Goal: Task Accomplishment & Management: Use online tool/utility

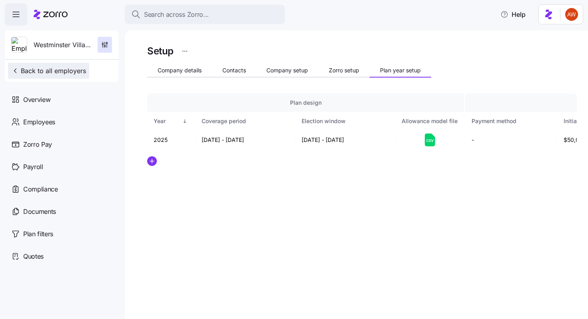
scroll to position [0, 38]
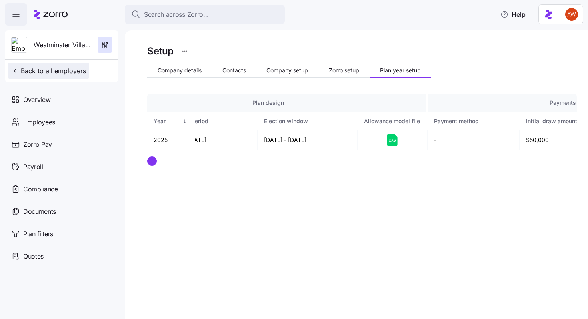
click at [46, 74] on span "Back to all employers" at bounding box center [48, 71] width 75 height 10
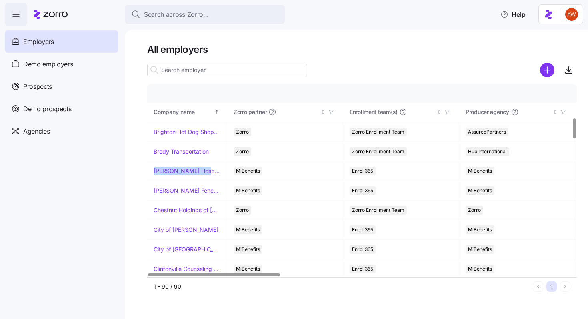
scroll to position [318, 0]
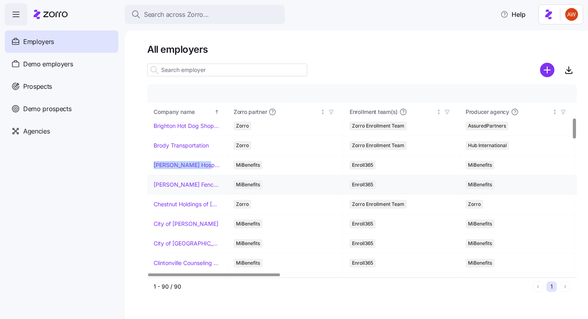
click at [191, 187] on link "Chamblee Fence Company" at bounding box center [187, 185] width 67 height 8
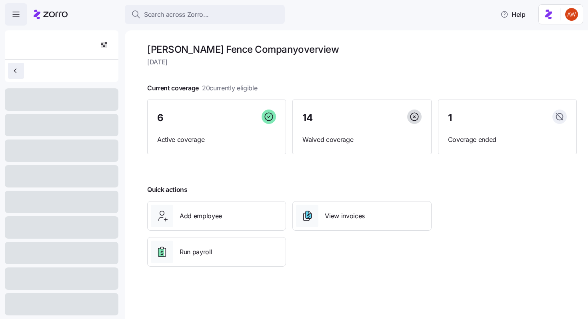
click at [17, 77] on button "button" at bounding box center [16, 71] width 16 height 16
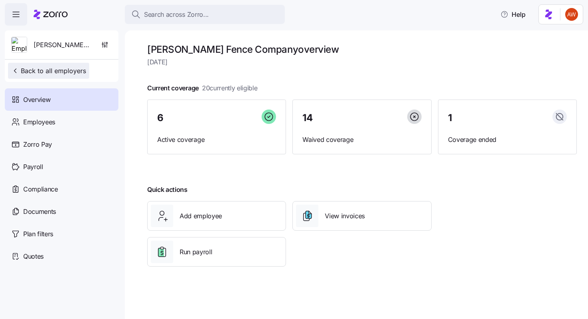
click at [17, 77] on button "Back to all employers" at bounding box center [48, 71] width 81 height 16
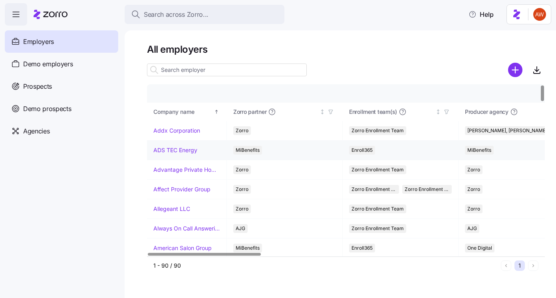
click at [187, 151] on link "ADS TEC Energy" at bounding box center [176, 150] width 44 height 8
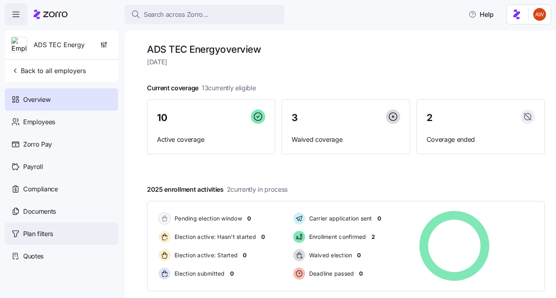
click at [56, 237] on div "Plan filters" at bounding box center [62, 234] width 114 height 22
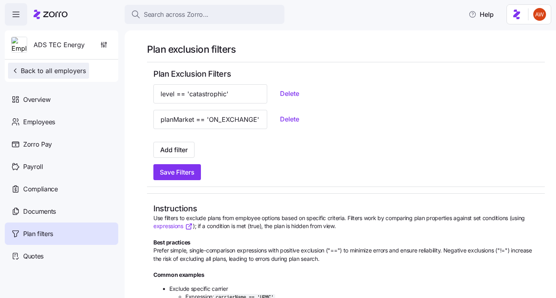
click at [45, 72] on span "Back to all employers" at bounding box center [48, 71] width 75 height 10
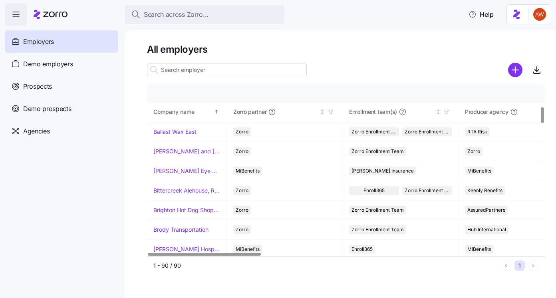
scroll to position [238, 0]
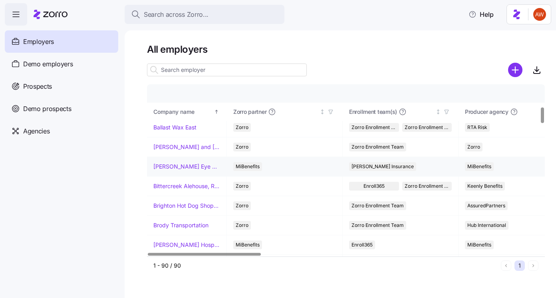
click at [189, 167] on link "Bishop Eye Associates" at bounding box center [187, 167] width 67 height 8
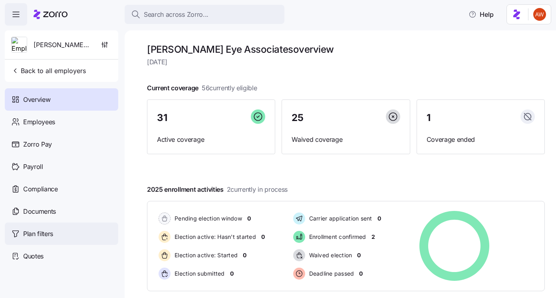
click at [71, 235] on div "Plan filters" at bounding box center [62, 234] width 114 height 22
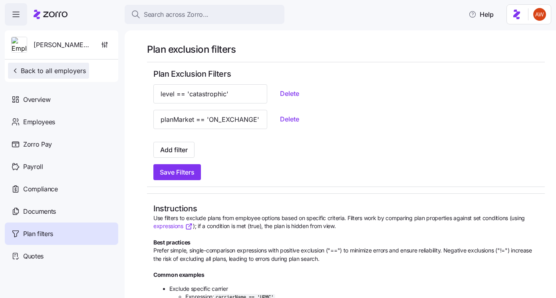
click at [53, 72] on span "Back to all employers" at bounding box center [48, 71] width 75 height 10
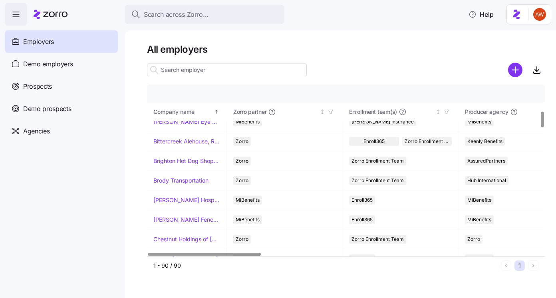
scroll to position [285, 0]
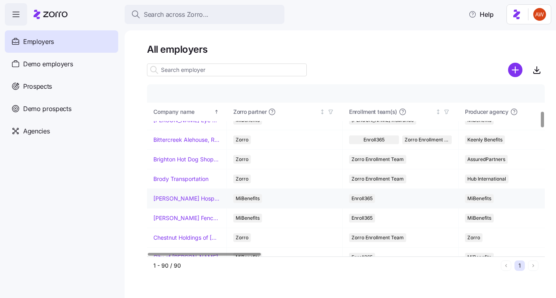
click at [179, 195] on link "Burke Hospitality" at bounding box center [187, 199] width 67 height 8
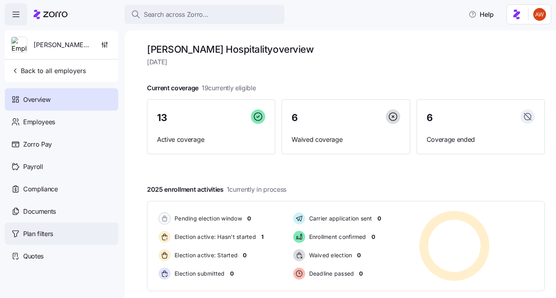
click at [74, 227] on div "Plan filters" at bounding box center [62, 234] width 114 height 22
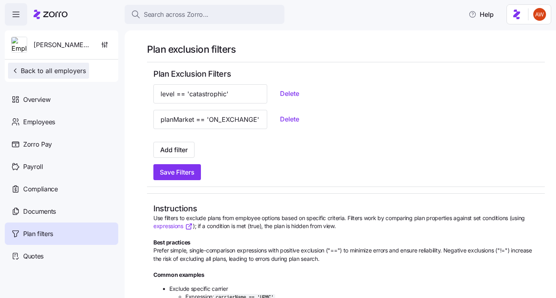
click at [68, 72] on span "Back to all employers" at bounding box center [48, 71] width 75 height 10
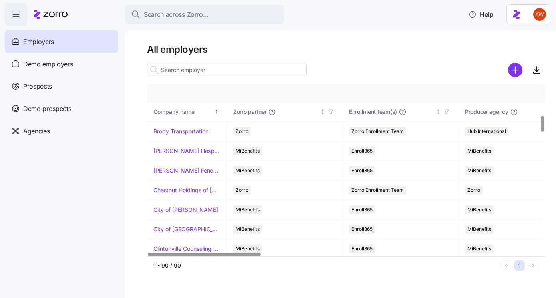
scroll to position [333, 0]
click at [203, 169] on link "Chamblee Fence Company" at bounding box center [187, 170] width 67 height 8
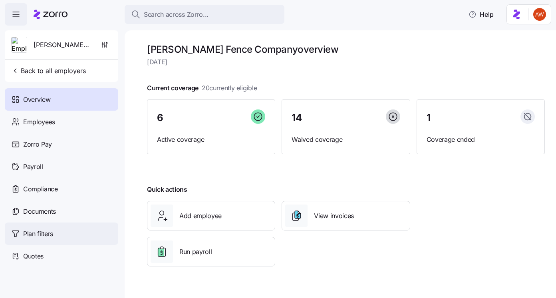
click at [62, 235] on div "Plan filters" at bounding box center [62, 234] width 114 height 22
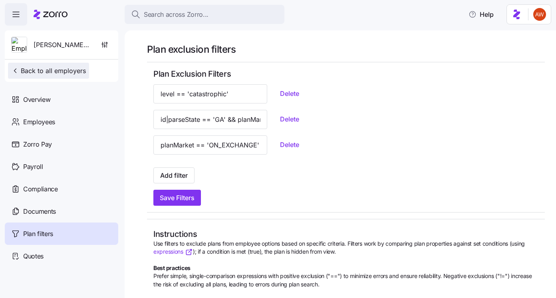
click at [55, 68] on span "Back to all employers" at bounding box center [48, 71] width 75 height 10
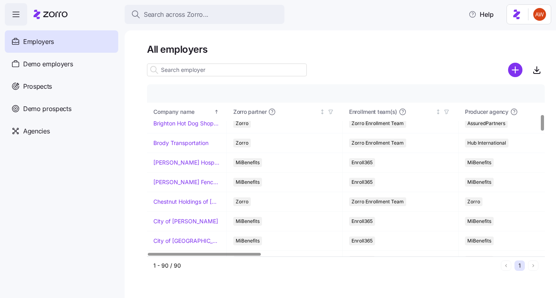
scroll to position [342, 0]
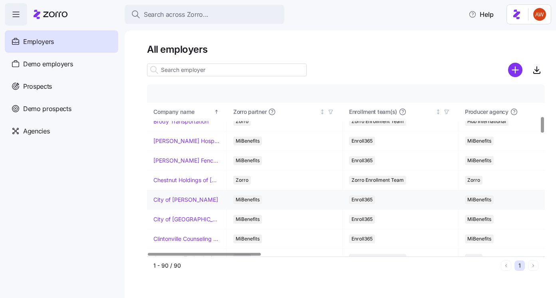
click at [190, 201] on link "City of Blackshear" at bounding box center [186, 200] width 65 height 8
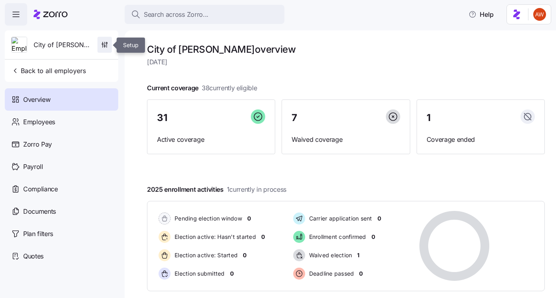
click at [102, 45] on icon "button" at bounding box center [105, 45] width 8 height 8
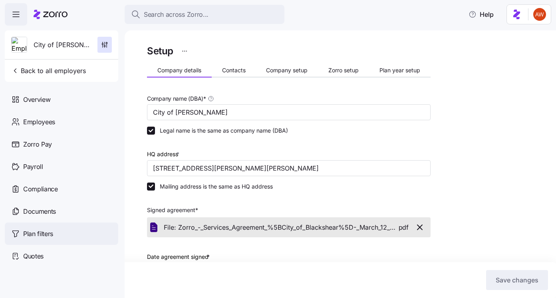
click at [39, 234] on span "Plan filters" at bounding box center [38, 234] width 30 height 10
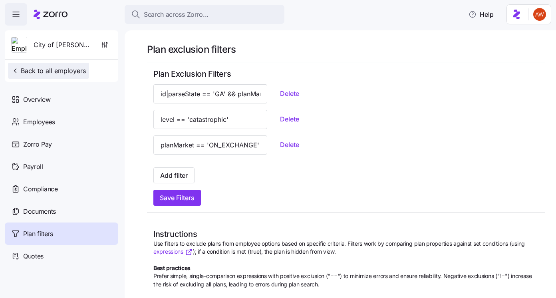
click at [50, 76] on button "Back to all employers" at bounding box center [48, 71] width 81 height 16
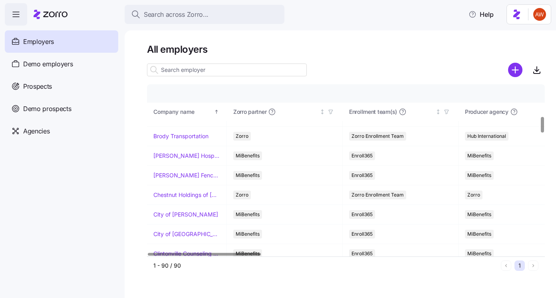
scroll to position [351, 0]
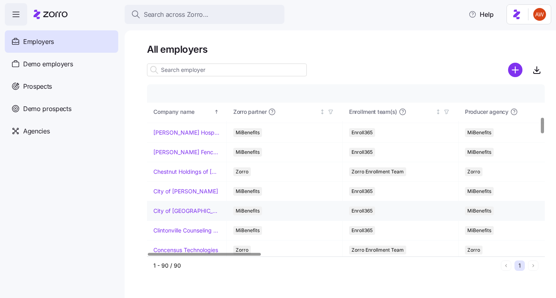
click at [189, 211] on link "City of Glennville" at bounding box center [187, 211] width 67 height 8
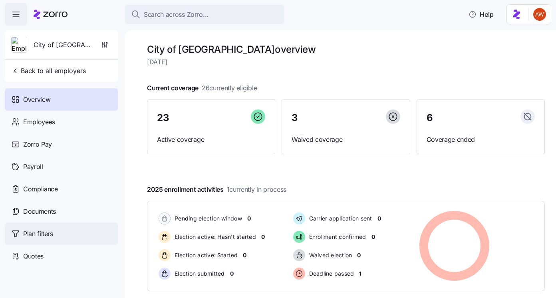
click at [59, 229] on div "Plan filters" at bounding box center [62, 234] width 114 height 22
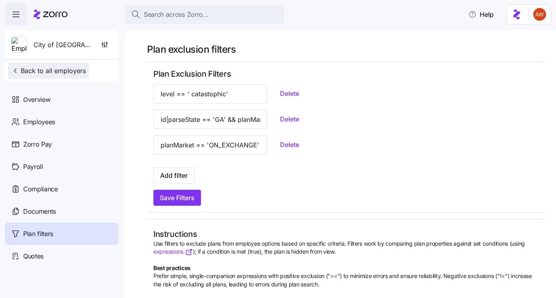
click at [70, 74] on span "Back to all employers" at bounding box center [48, 71] width 75 height 10
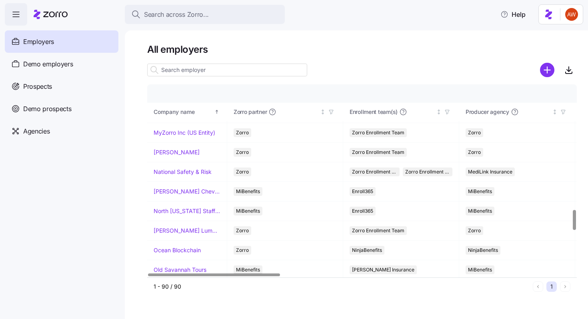
scroll to position [1160, 0]
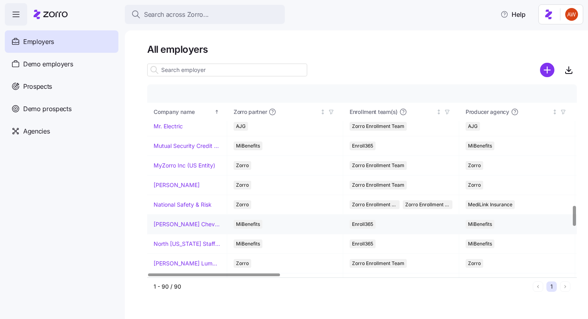
click at [185, 226] on link "NeSmith Chevrolet" at bounding box center [187, 224] width 67 height 8
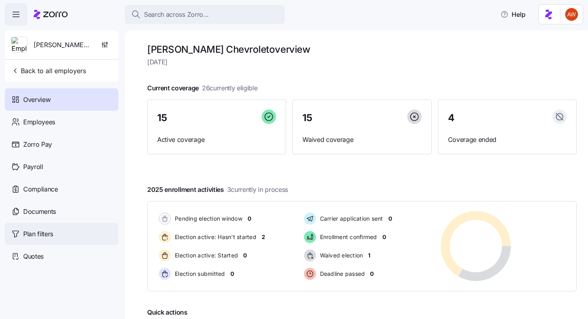
click at [44, 233] on span "Plan filters" at bounding box center [38, 234] width 30 height 10
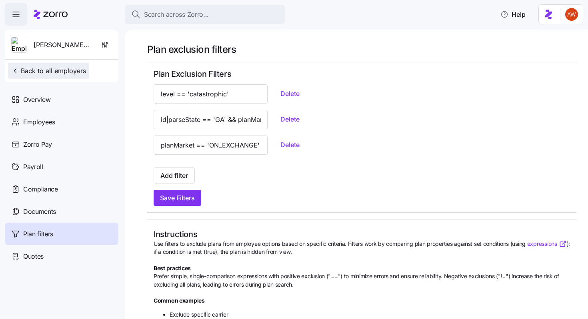
click at [50, 72] on span "Back to all employers" at bounding box center [48, 71] width 75 height 10
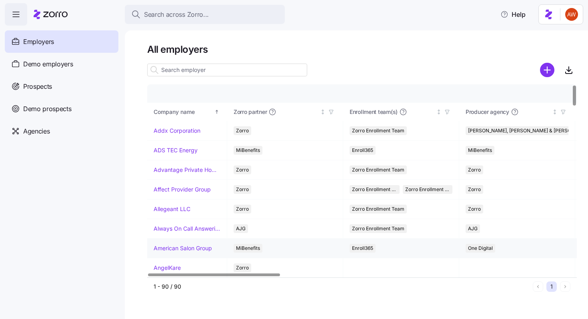
click at [183, 247] on link "American Salon Group" at bounding box center [183, 248] width 58 height 8
click at [173, 247] on link "American Salon Group" at bounding box center [183, 248] width 58 height 8
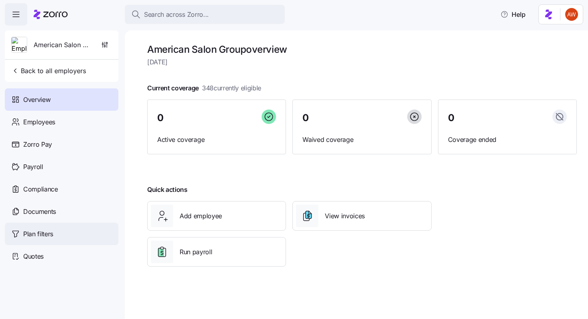
click at [76, 232] on div "Plan filters" at bounding box center [62, 234] width 114 height 22
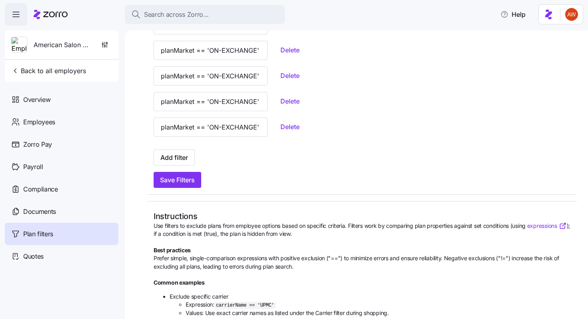
scroll to position [113, 0]
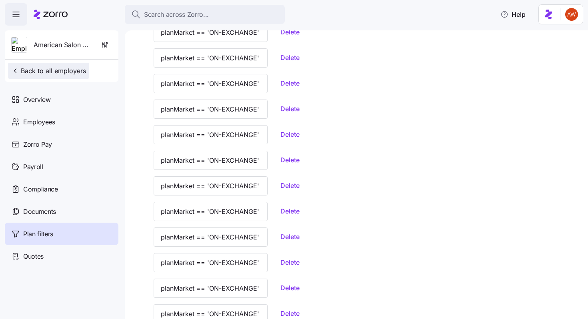
click at [58, 70] on span "Back to all employers" at bounding box center [48, 71] width 75 height 10
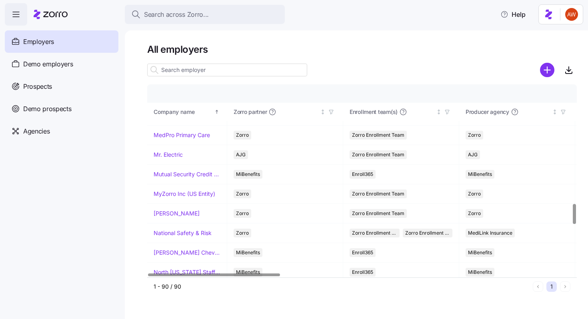
scroll to position [1131, 0]
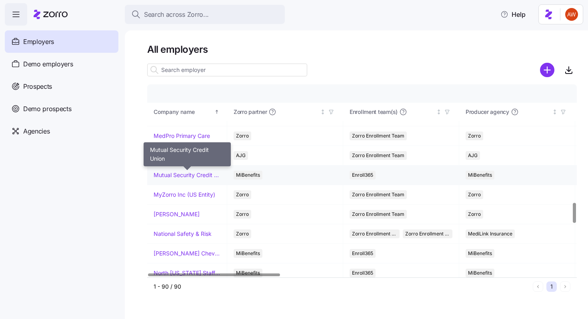
click at [197, 177] on link "Mutual Security Credit Union" at bounding box center [187, 175] width 67 height 8
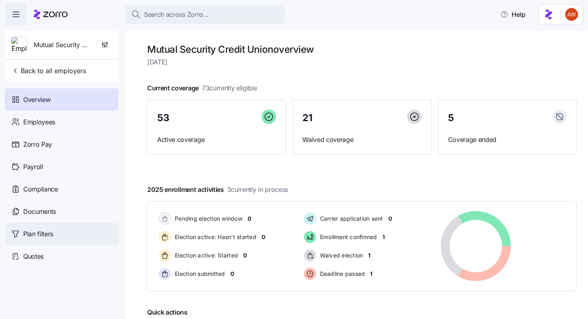
click at [74, 230] on div "Plan filters" at bounding box center [62, 234] width 114 height 22
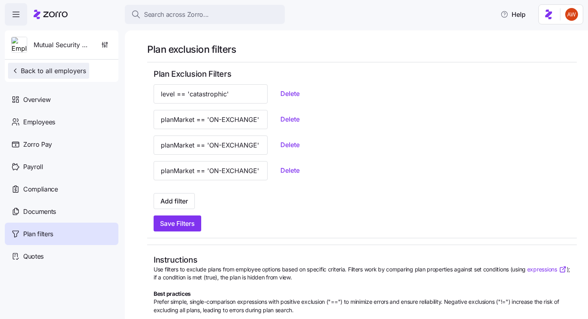
click at [64, 73] on span "Back to all employers" at bounding box center [48, 71] width 75 height 10
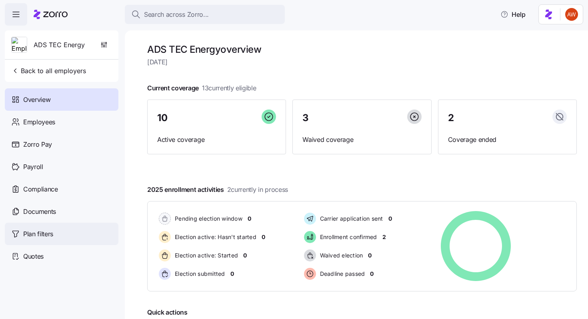
click at [67, 231] on div "Plan filters" at bounding box center [62, 234] width 114 height 22
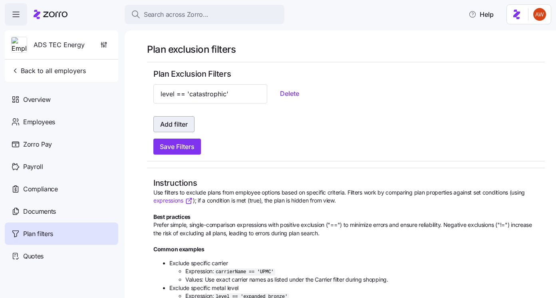
click at [182, 130] on button "Add filter" at bounding box center [174, 124] width 41 height 16
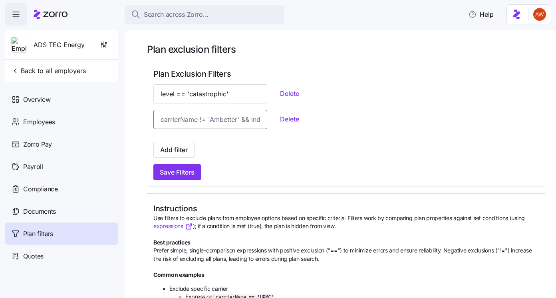
click at [191, 122] on input at bounding box center [211, 119] width 114 height 19
paste input "planMarket == 'ON_EXCHANGE'"
type input "planMarket == 'ON_EXCHANGE'"
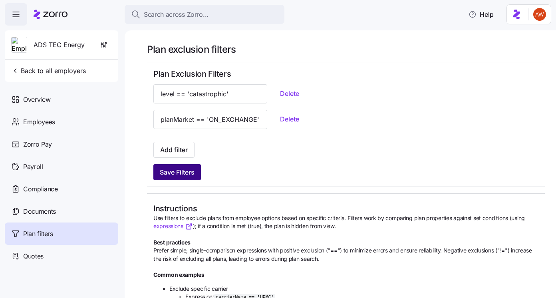
click at [189, 172] on span "Save Filters" at bounding box center [177, 172] width 35 height 10
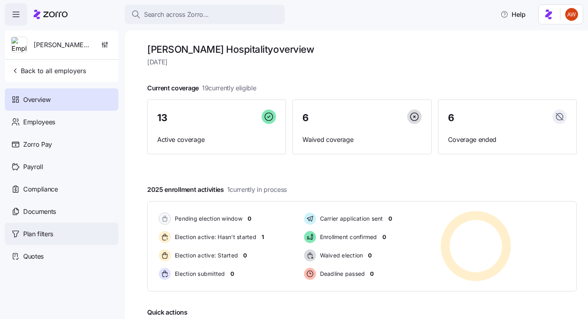
click at [64, 232] on div "Plan filters" at bounding box center [62, 234] width 114 height 22
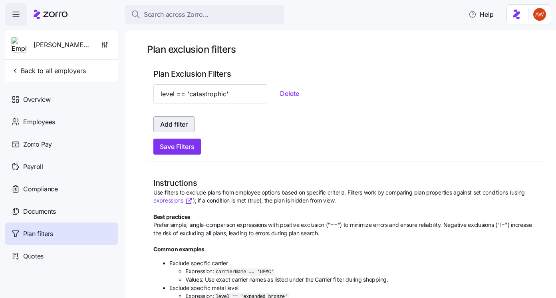
click at [171, 126] on span "Add filter" at bounding box center [174, 125] width 28 height 10
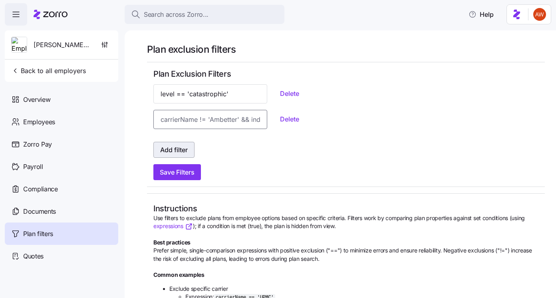
click at [171, 126] on input at bounding box center [211, 119] width 114 height 19
paste input "planMarket == 'ON_EXCHANGE'"
type input "planMarket == 'ON_EXCHANGE'"
click at [182, 175] on span "Save Filters" at bounding box center [177, 172] width 35 height 10
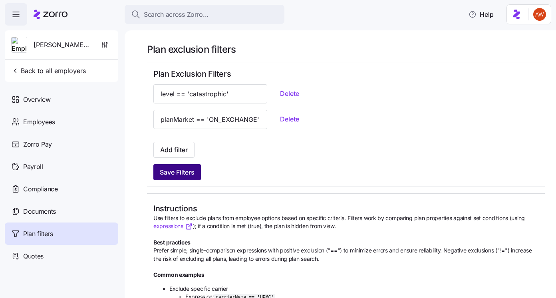
scroll to position [0, 0]
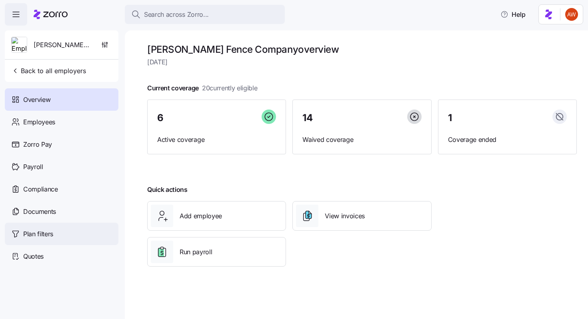
click at [60, 236] on div "Plan filters" at bounding box center [62, 234] width 114 height 22
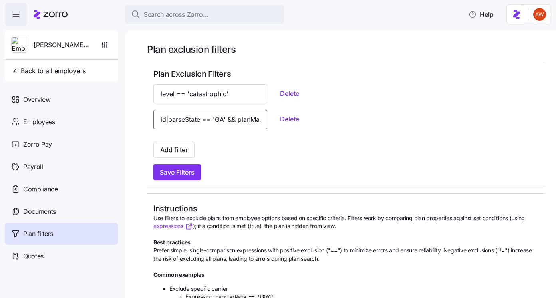
click at [183, 118] on input "id|parseState == 'GA' && planMarket =='ON_EXCHANGE'" at bounding box center [211, 119] width 114 height 19
click at [185, 153] on span "Add filter" at bounding box center [174, 150] width 28 height 10
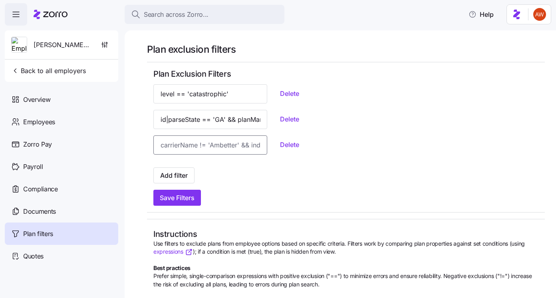
click at [184, 148] on input at bounding box center [211, 145] width 114 height 19
paste input "planMarket == 'ON_EXCHANGE'"
type input "planMarket == 'ON_EXCHANGE'"
click at [189, 197] on span "Save Filters" at bounding box center [177, 198] width 35 height 10
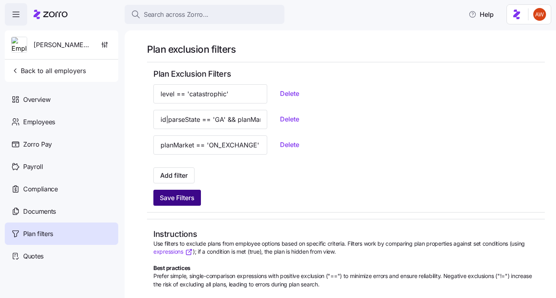
scroll to position [0, 0]
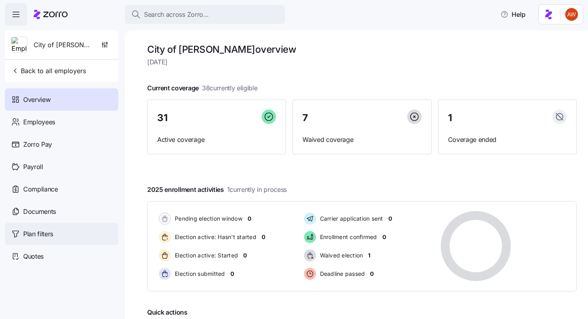
click at [45, 235] on span "Plan filters" at bounding box center [38, 234] width 30 height 10
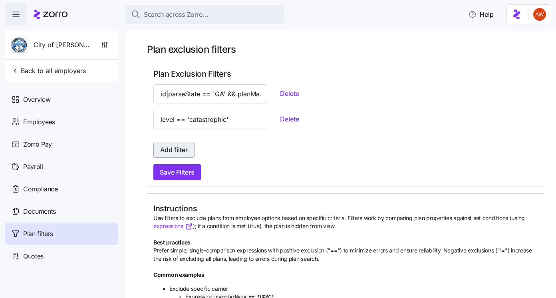
click at [184, 149] on span "Add filter" at bounding box center [174, 150] width 28 height 10
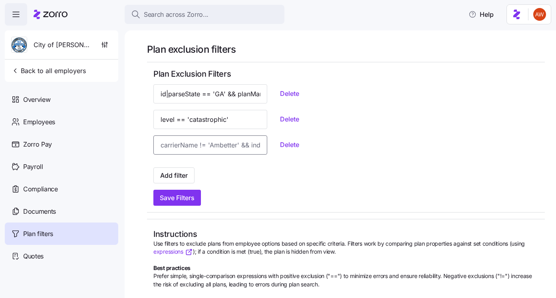
click at [185, 147] on input at bounding box center [211, 145] width 114 height 19
paste input "planMarket == 'ON_EXCHANGE'"
type input "planMarket == 'ON_EXCHANGE'"
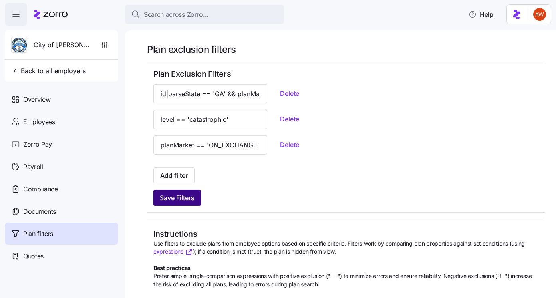
click at [187, 204] on button "Save Filters" at bounding box center [178, 198] width 48 height 16
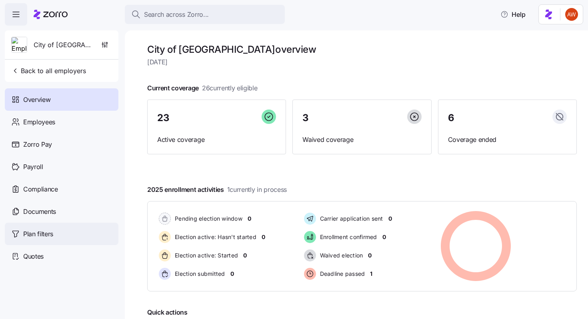
click at [36, 230] on span "Plan filters" at bounding box center [38, 234] width 30 height 10
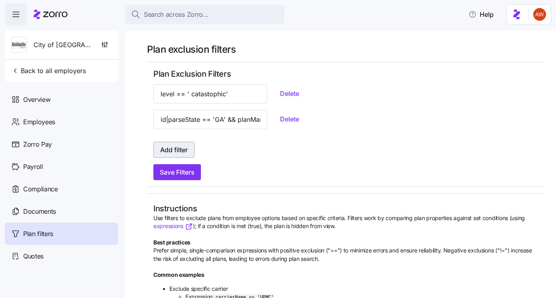
click at [177, 151] on span "Add filter" at bounding box center [174, 150] width 28 height 10
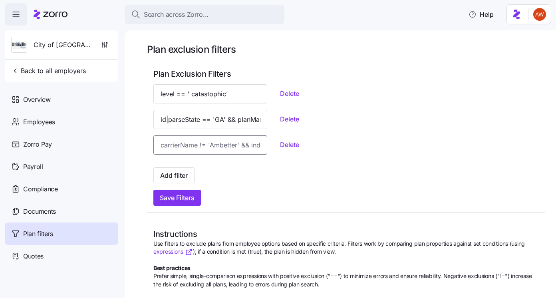
click at [177, 150] on input at bounding box center [211, 145] width 114 height 19
paste input "planMarket == 'ON_EXCHANGE'"
type input "planMarket == 'ON_EXCHANGE'"
click at [186, 199] on span "Save Filters" at bounding box center [177, 198] width 35 height 10
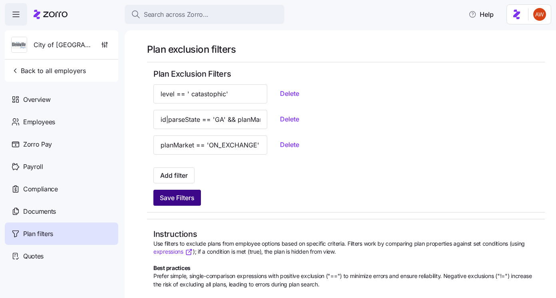
scroll to position [0, 0]
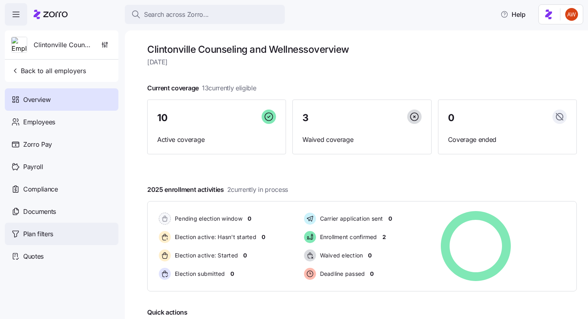
click at [45, 228] on div "Plan filters" at bounding box center [62, 234] width 114 height 22
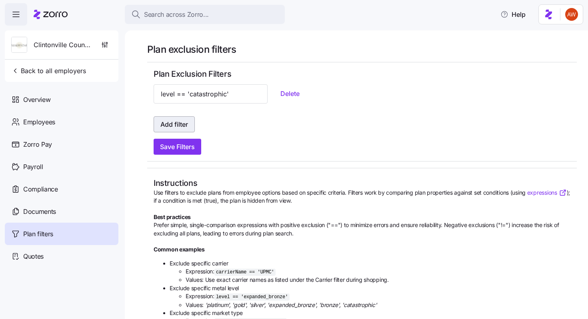
click at [172, 126] on span "Add filter" at bounding box center [174, 125] width 28 height 10
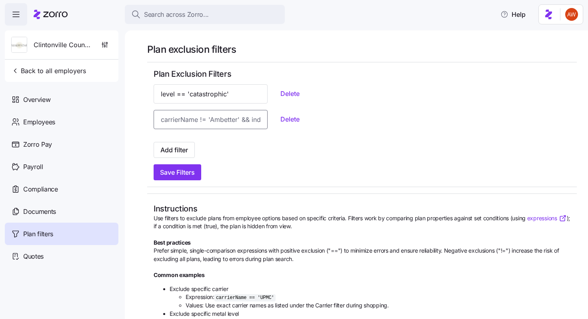
click at [171, 115] on input at bounding box center [211, 119] width 114 height 19
paste input "planMarket == 'ON_EXCHANGE'"
type input "planMarket == 'ON_EXCHANGE'"
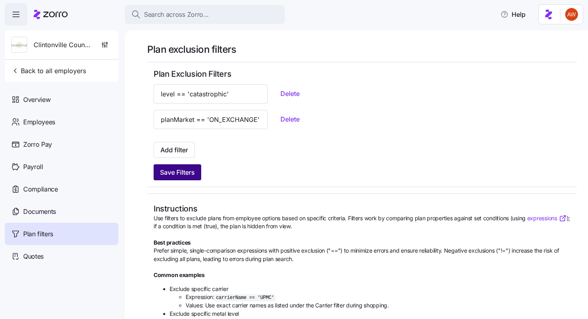
click at [187, 170] on span "Save Filters" at bounding box center [177, 172] width 35 height 10
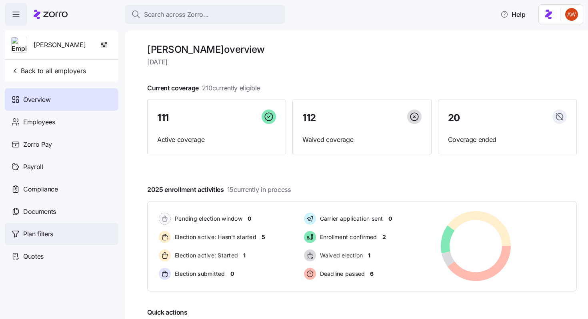
click at [27, 231] on span "Plan filters" at bounding box center [38, 234] width 30 height 10
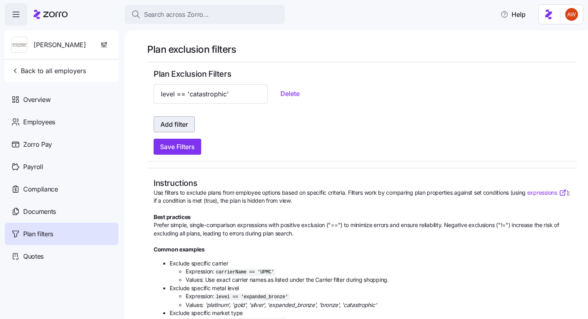
click at [178, 126] on span "Add filter" at bounding box center [174, 125] width 28 height 10
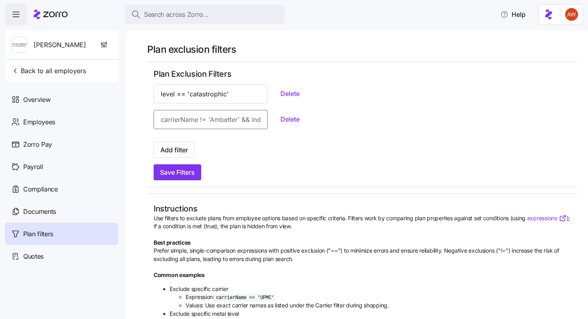
click at [185, 123] on input at bounding box center [211, 119] width 114 height 19
paste input "planMarket == 'ON_EXCHANGE'"
type input "planMarket == 'ON_EXCHANGE'"
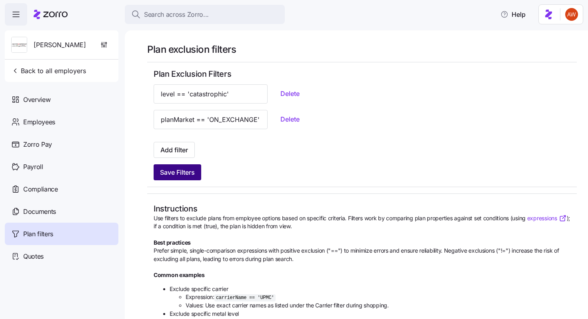
click at [190, 167] on button "Save Filters" at bounding box center [178, 172] width 48 height 16
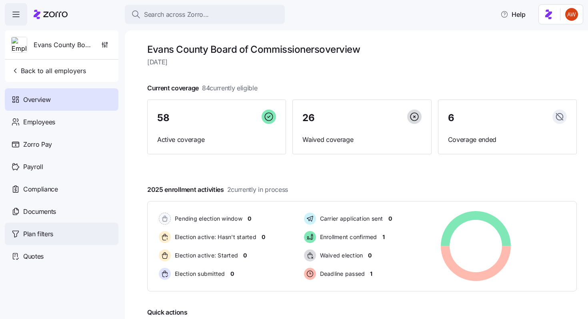
click at [57, 229] on div "Plan filters" at bounding box center [62, 234] width 114 height 22
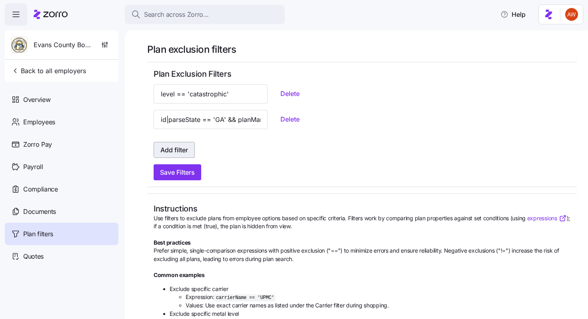
click at [177, 149] on span "Add filter" at bounding box center [174, 150] width 28 height 10
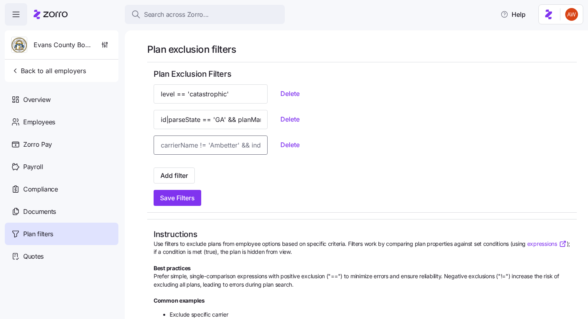
click at [179, 147] on input at bounding box center [211, 145] width 114 height 19
paste input "planMarket == 'ON_EXCHANGE'"
type input "planMarket == 'ON_EXCHANGE'"
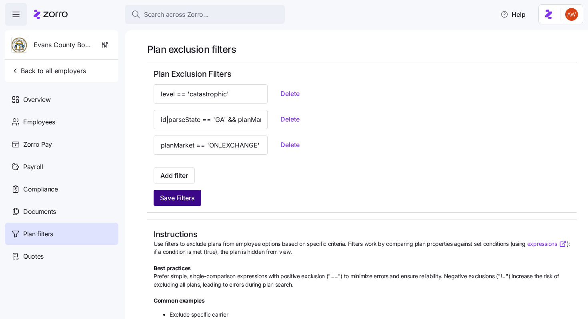
click at [193, 195] on span "Save Filters" at bounding box center [177, 198] width 35 height 10
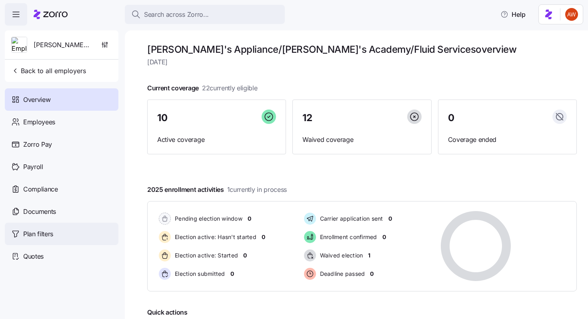
click at [67, 230] on div "Plan filters" at bounding box center [62, 234] width 114 height 22
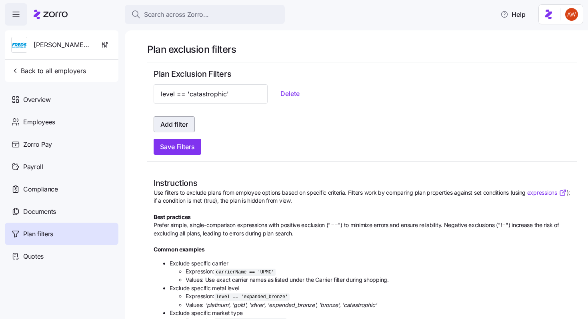
click at [172, 119] on button "Add filter" at bounding box center [174, 124] width 41 height 16
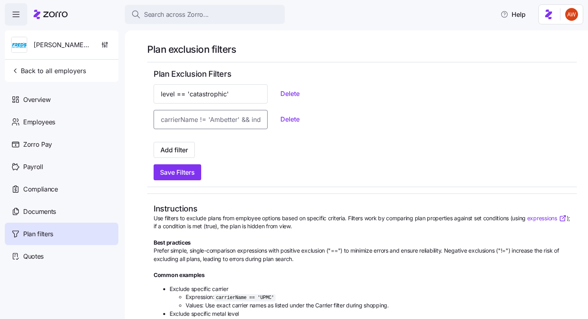
click at [174, 120] on input at bounding box center [211, 119] width 114 height 19
paste input "planMarket == 'ON_EXCHANGE'"
type input "planMarket == 'ON_EXCHANGE'"
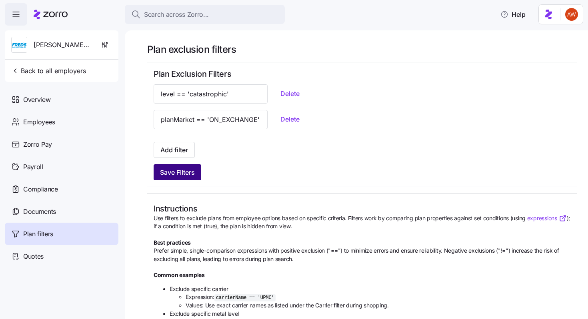
click at [191, 173] on span "Save Filters" at bounding box center [177, 172] width 35 height 10
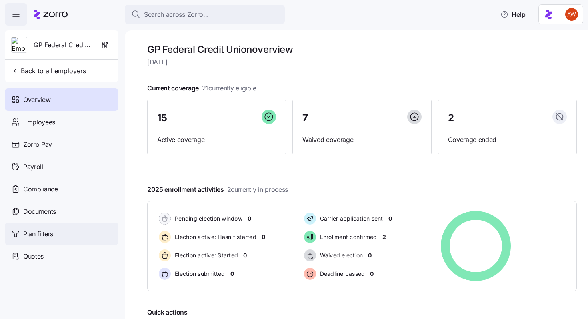
click at [48, 231] on span "Plan filters" at bounding box center [38, 234] width 30 height 10
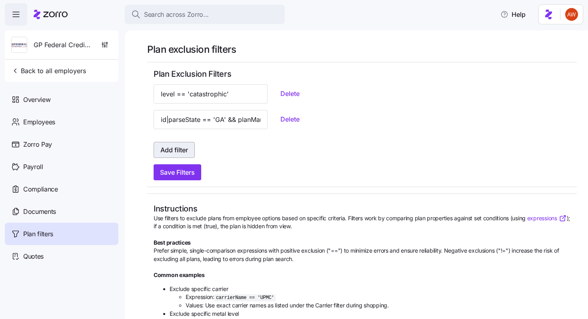
click at [175, 148] on span "Add filter" at bounding box center [174, 150] width 28 height 10
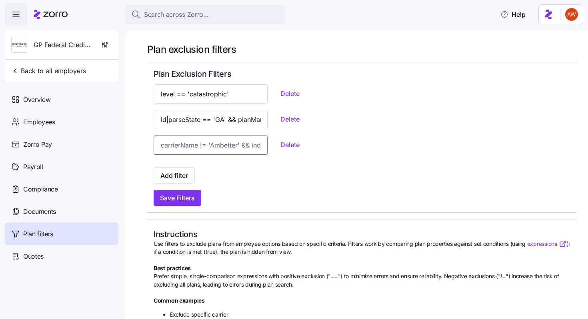
click at [177, 145] on input at bounding box center [211, 145] width 114 height 19
paste input "planMarket == 'ON_EXCHANGE'"
type input "planMarket == 'ON_EXCHANGE'"
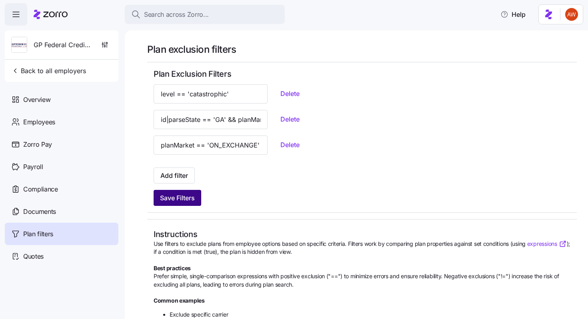
click at [192, 195] on span "Save Filters" at bounding box center [177, 198] width 35 height 10
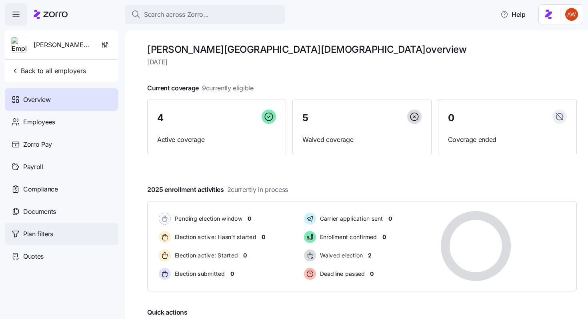
click at [59, 231] on div "Plan filters" at bounding box center [62, 234] width 114 height 22
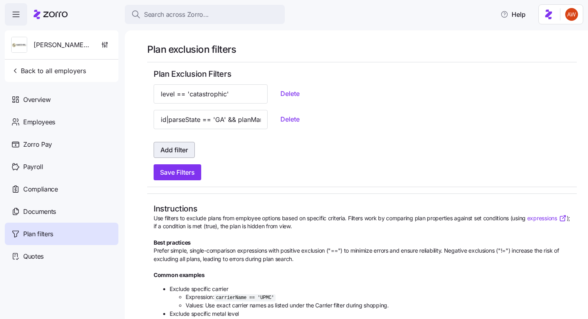
click at [184, 153] on span "Add filter" at bounding box center [174, 150] width 28 height 10
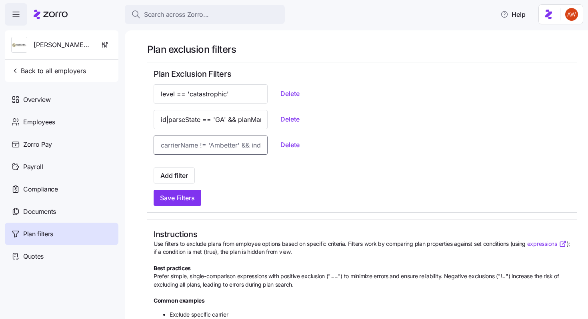
click at [183, 144] on input at bounding box center [211, 145] width 114 height 19
paste input "planMarket == 'ON_EXCHANGE'"
type input "planMarket == 'ON_EXCHANGE'"
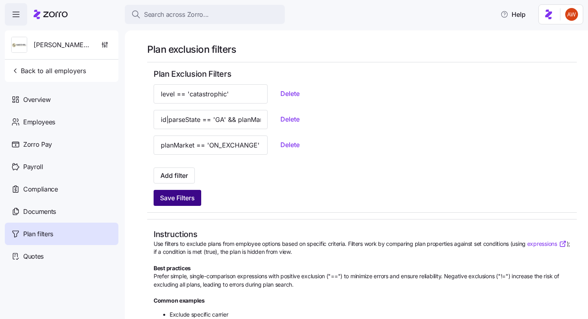
click at [197, 197] on button "Save Filters" at bounding box center [178, 198] width 48 height 16
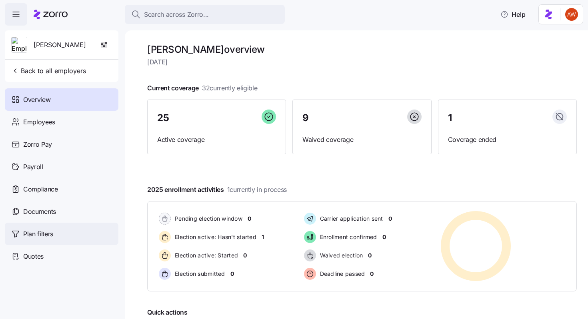
click at [48, 233] on span "Plan filters" at bounding box center [38, 234] width 30 height 10
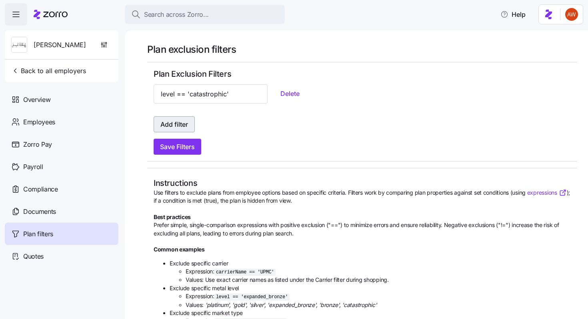
click at [187, 130] on button "Add filter" at bounding box center [174, 124] width 41 height 16
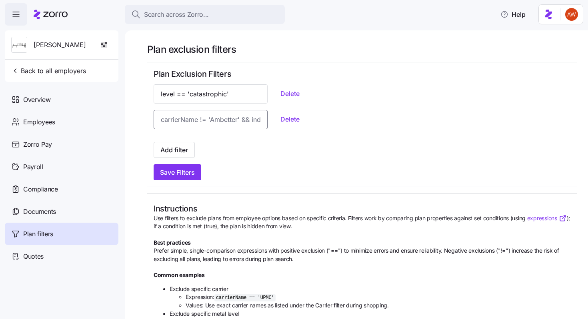
click at [181, 115] on input at bounding box center [211, 119] width 114 height 19
paste input "planMarket == 'ON_EXCHANGE'"
type input "planMarket == 'ON_EXCHANGE'"
click at [187, 173] on span "Save Filters" at bounding box center [177, 172] width 35 height 10
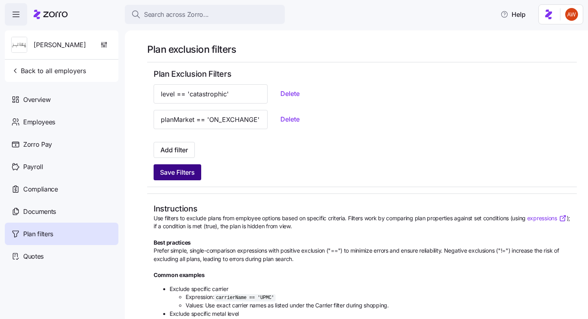
scroll to position [0, 0]
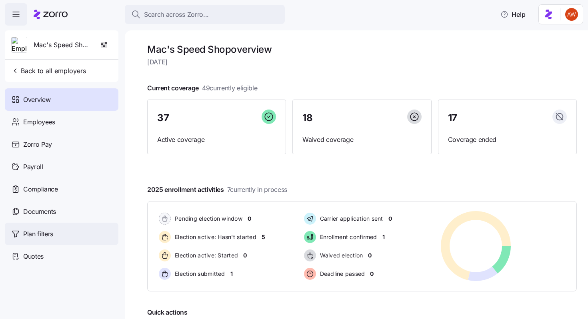
click at [32, 231] on span "Plan filters" at bounding box center [38, 234] width 30 height 10
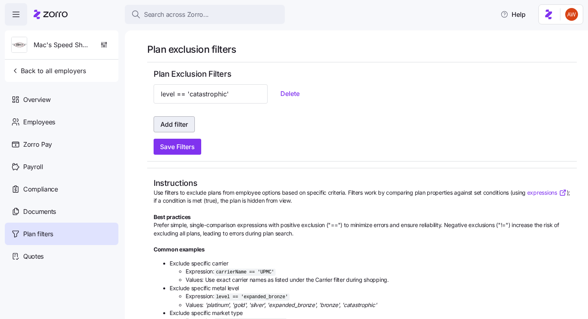
click at [165, 121] on span "Add filter" at bounding box center [174, 125] width 28 height 10
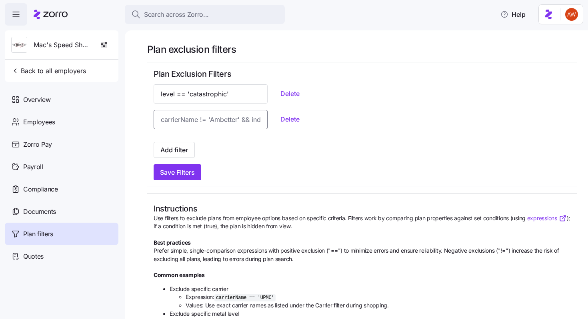
click at [172, 121] on input at bounding box center [211, 119] width 114 height 19
paste input "planMarket == 'ON_EXCHANGE'"
type input "planMarket == 'ON_EXCHANGE'"
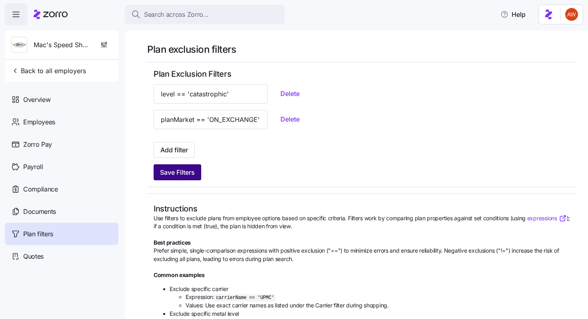
click at [182, 174] on span "Save Filters" at bounding box center [177, 172] width 35 height 10
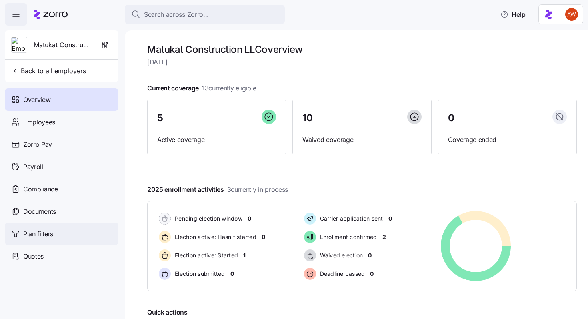
click at [41, 229] on span "Plan filters" at bounding box center [38, 234] width 30 height 10
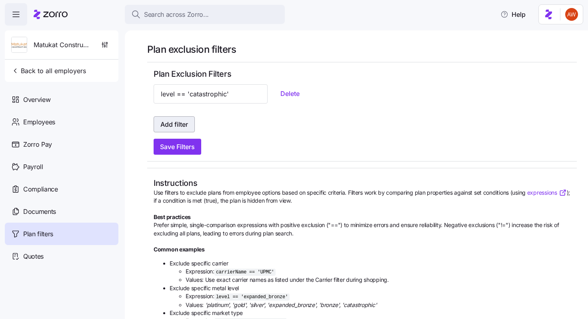
click at [174, 121] on span "Add filter" at bounding box center [174, 125] width 28 height 10
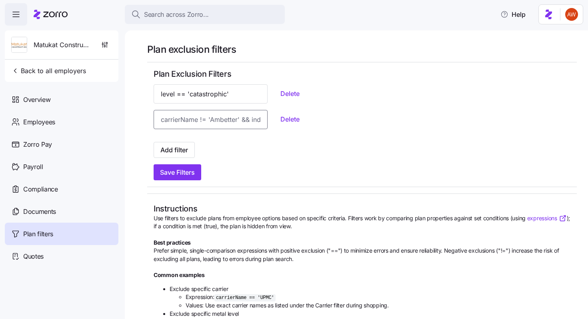
click at [175, 123] on input at bounding box center [211, 119] width 114 height 19
paste input "planMarket == 'ON_EXCHANGE'"
type input "planMarket == 'ON_EXCHANGE'"
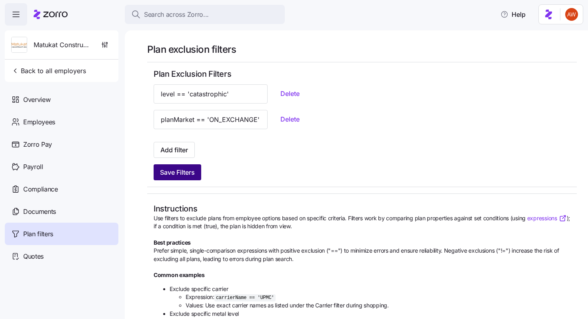
click at [186, 174] on span "Save Filters" at bounding box center [177, 172] width 35 height 10
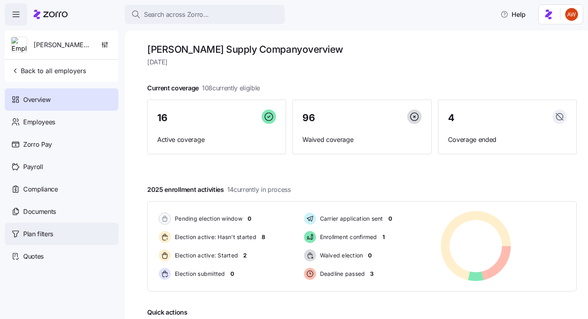
click at [21, 234] on div "Plan filters" at bounding box center [62, 234] width 114 height 22
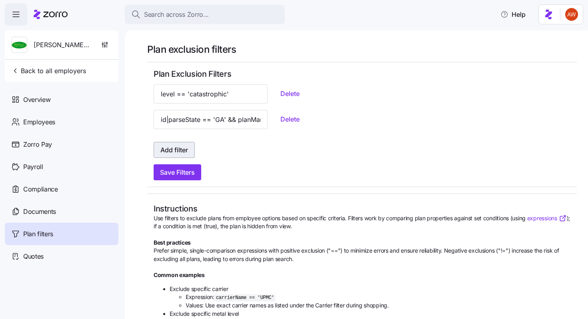
click at [186, 146] on span "Add filter" at bounding box center [174, 150] width 28 height 10
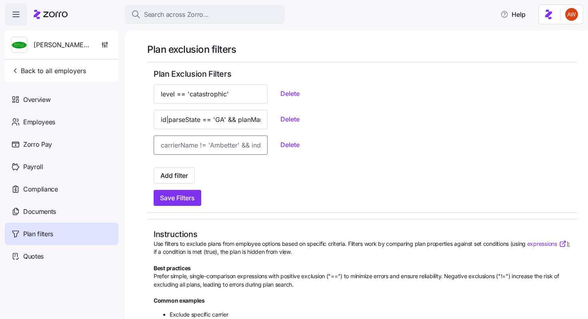
click at [186, 145] on input at bounding box center [211, 145] width 114 height 19
paste input "planMarket == 'ON_EXCHANGE'"
type input "planMarket == 'ON_EXCHANGE'"
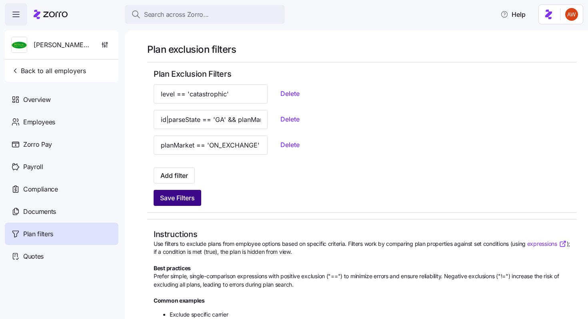
click at [189, 195] on span "Save Filters" at bounding box center [177, 198] width 35 height 10
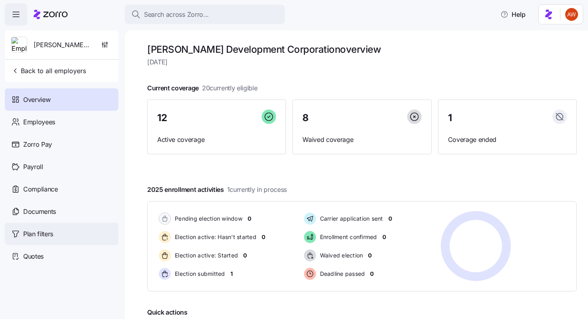
click at [67, 233] on div "Plan filters" at bounding box center [62, 234] width 114 height 22
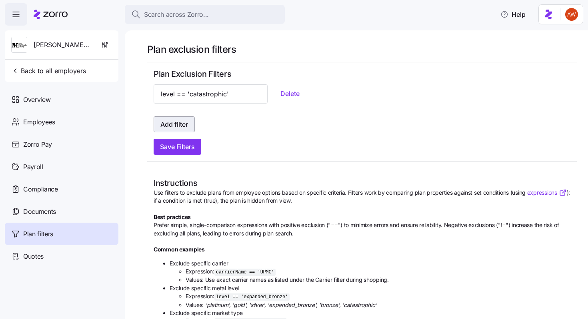
click at [166, 127] on span "Add filter" at bounding box center [174, 125] width 28 height 10
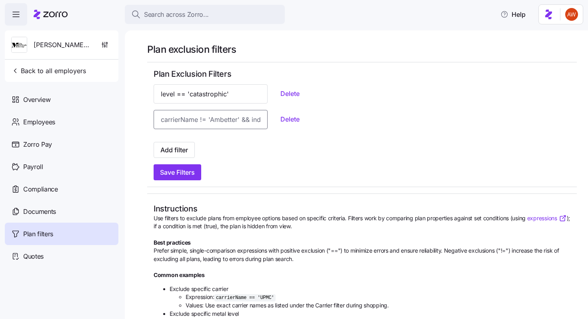
click at [169, 124] on input at bounding box center [211, 119] width 114 height 19
paste input "planMarket == 'ON_EXCHANGE'"
type input "planMarket == 'ON_EXCHANGE'"
click at [179, 174] on span "Save Filters" at bounding box center [177, 172] width 35 height 10
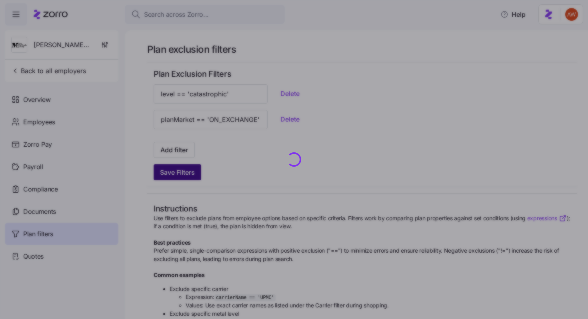
scroll to position [0, 0]
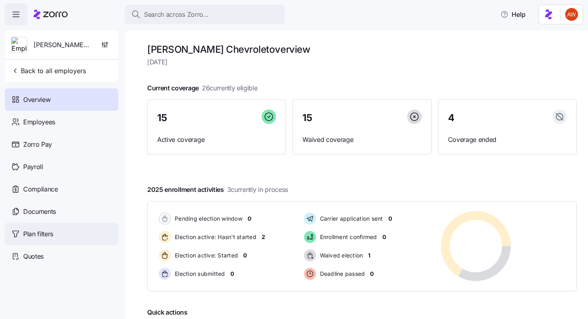
click at [79, 231] on div "Plan filters" at bounding box center [62, 234] width 114 height 22
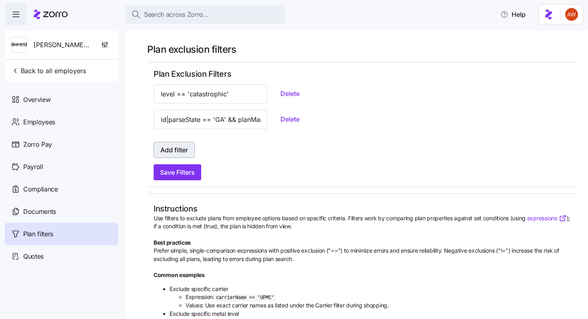
click at [187, 152] on span "Add filter" at bounding box center [174, 150] width 28 height 10
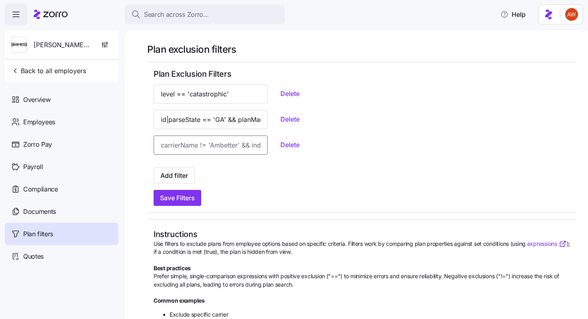
click at [188, 147] on input at bounding box center [211, 145] width 114 height 19
paste input "planMarket == 'ON_EXCHANGE'"
type input "planMarket == 'ON_EXCHANGE'"
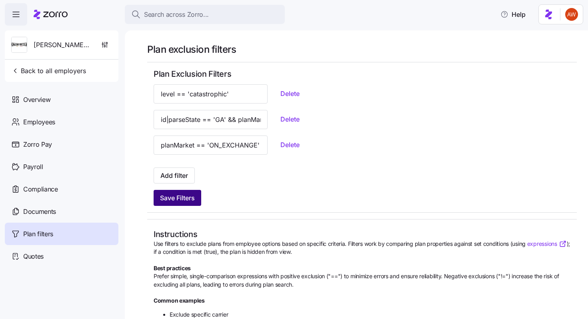
click at [189, 199] on span "Save Filters" at bounding box center [177, 198] width 35 height 10
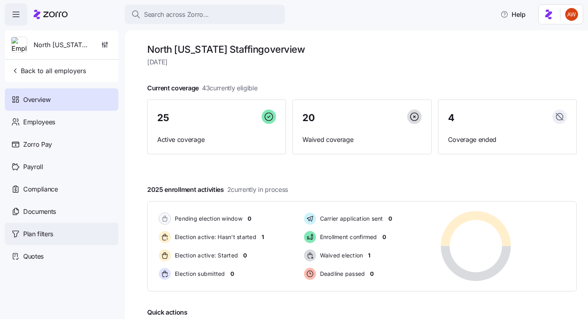
click at [63, 235] on div "Plan filters" at bounding box center [62, 234] width 114 height 22
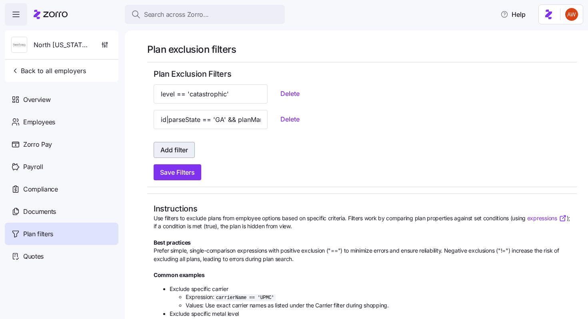
click at [180, 155] on button "Add filter" at bounding box center [174, 150] width 41 height 16
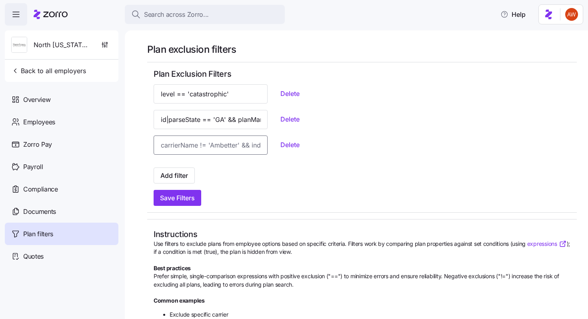
click at [187, 144] on input at bounding box center [211, 145] width 114 height 19
paste input "planMarket == 'ON_EXCHANGE'"
type input "planMarket == 'ON_EXCHANGE'"
click at [195, 203] on span "Save Filters" at bounding box center [177, 198] width 35 height 10
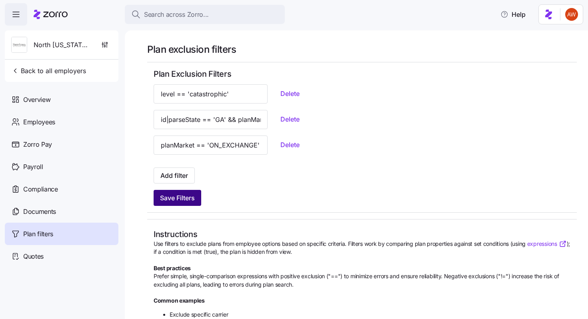
scroll to position [0, 0]
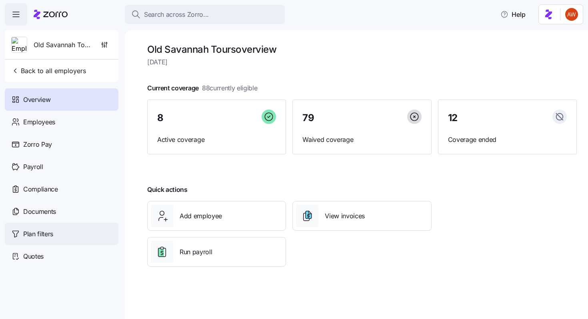
click at [71, 230] on div "Plan filters" at bounding box center [62, 234] width 114 height 22
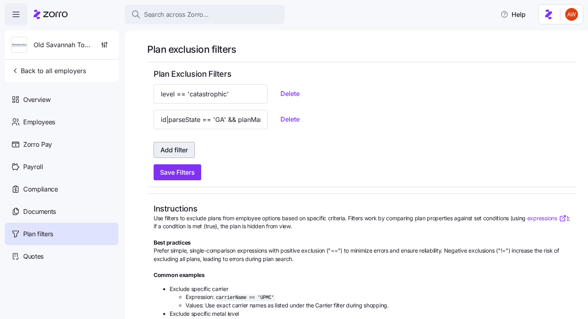
click at [189, 151] on button "Add filter" at bounding box center [174, 150] width 41 height 16
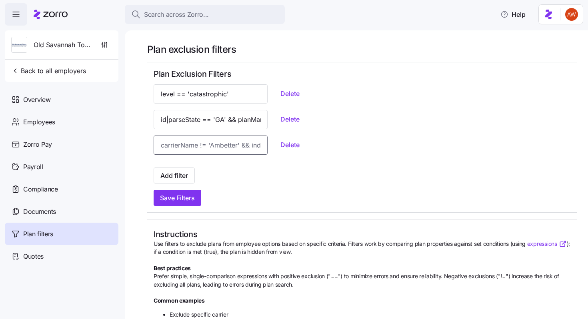
click at [190, 151] on input at bounding box center [211, 145] width 114 height 19
paste input "planMarket == 'ON_EXCHANGE'"
type input "planMarket == 'ON_EXCHANGE'"
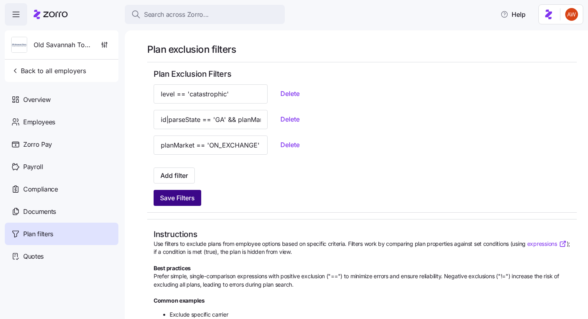
click at [186, 202] on span "Save Filters" at bounding box center [177, 198] width 35 height 10
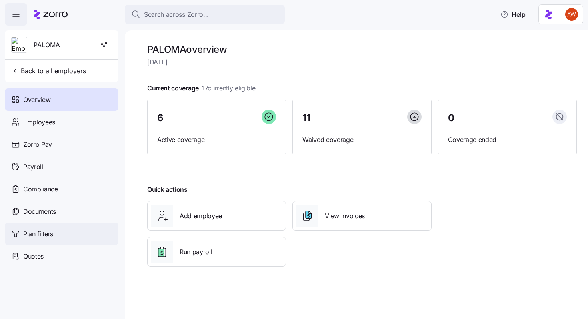
click at [51, 230] on span "Plan filters" at bounding box center [38, 234] width 30 height 10
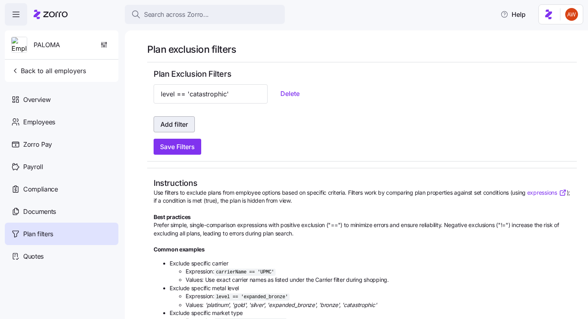
click at [186, 125] on span "Add filter" at bounding box center [174, 125] width 28 height 10
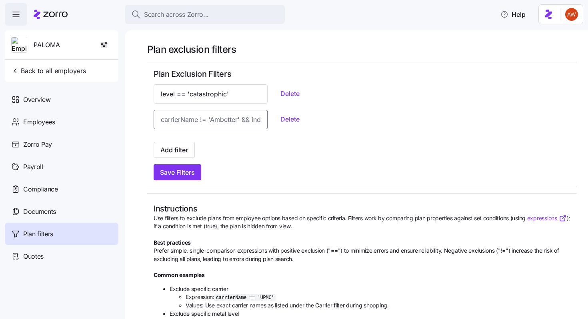
click at [188, 122] on input at bounding box center [211, 119] width 114 height 19
paste input "planMarket == 'ON_EXCHANGE'"
type input "planMarket == 'ON_EXCHANGE'"
click at [189, 171] on span "Save Filters" at bounding box center [177, 172] width 35 height 10
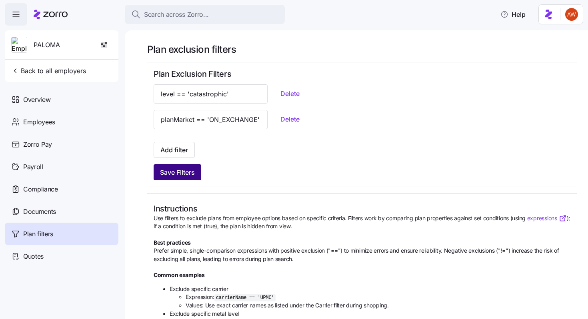
scroll to position [0, 0]
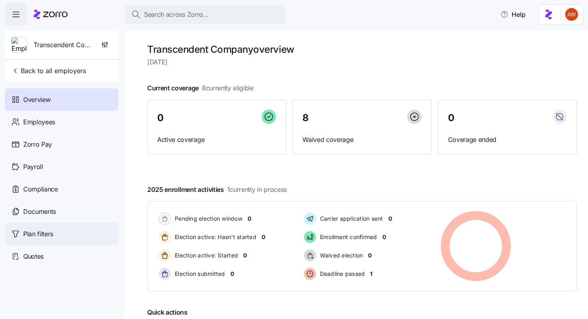
click at [70, 233] on div "Plan filters" at bounding box center [62, 234] width 114 height 22
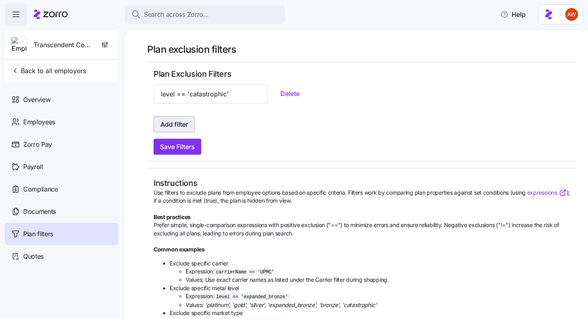
click at [191, 119] on button "Add filter" at bounding box center [174, 124] width 41 height 16
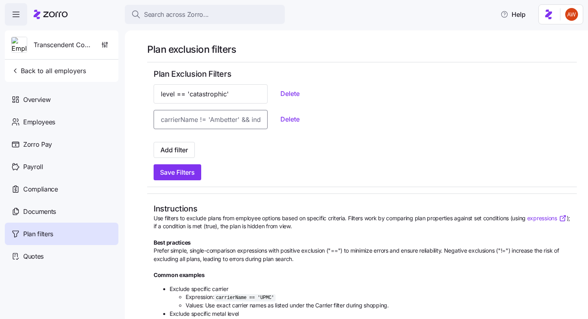
click at [193, 122] on input at bounding box center [211, 119] width 114 height 19
paste input "planMarket == 'ON_EXCHANGE'"
type input "planMarket == 'ON_EXCHANGE'"
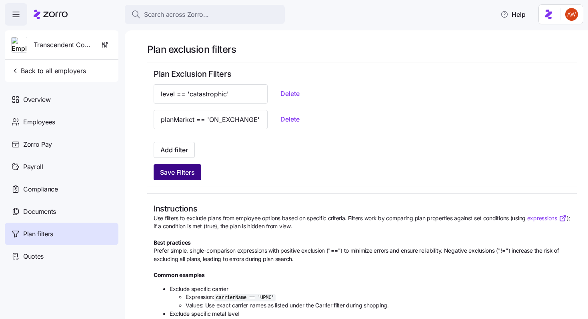
click at [190, 174] on span "Save Filters" at bounding box center [177, 172] width 35 height 10
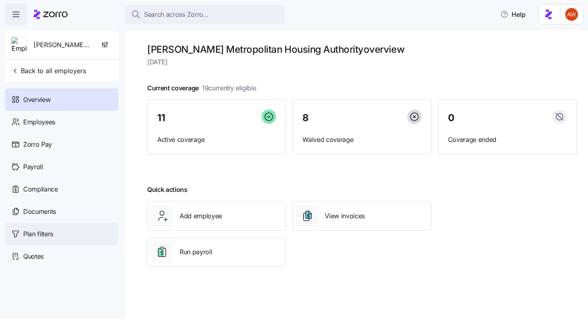
click at [74, 234] on div "Plan filters" at bounding box center [62, 234] width 114 height 22
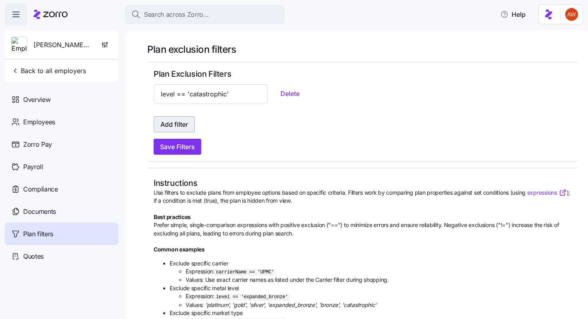
click at [178, 128] on span "Add filter" at bounding box center [174, 125] width 28 height 10
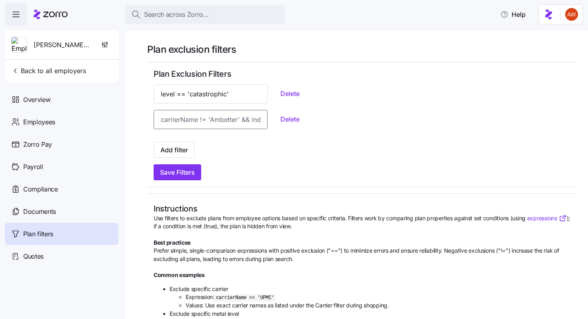
click at [204, 123] on input at bounding box center [211, 119] width 114 height 19
paste input "planMarket == 'ON_EXCHANGE'"
type input "planMarket == 'ON_EXCHANGE'"
click at [191, 173] on span "Save Filters" at bounding box center [177, 172] width 35 height 10
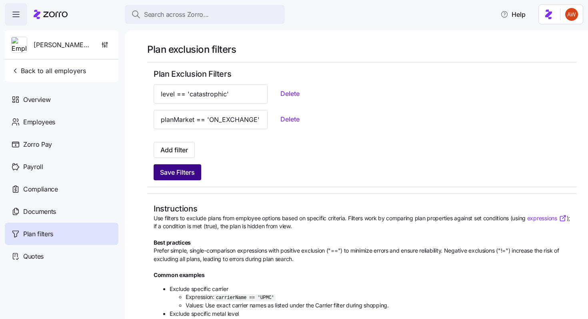
scroll to position [0, 0]
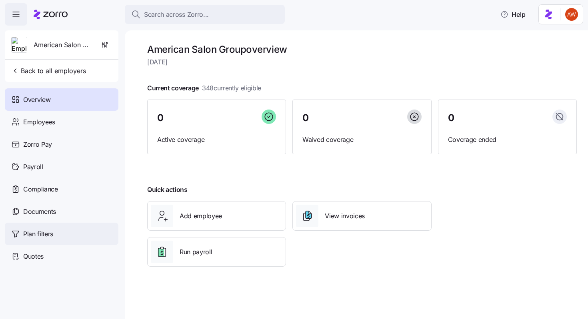
click at [61, 234] on div "Plan filters" at bounding box center [62, 234] width 114 height 22
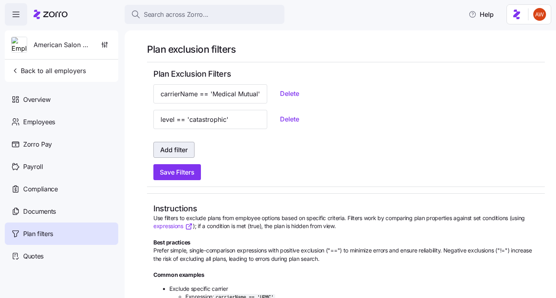
click at [173, 147] on span "Add filter" at bounding box center [174, 150] width 28 height 10
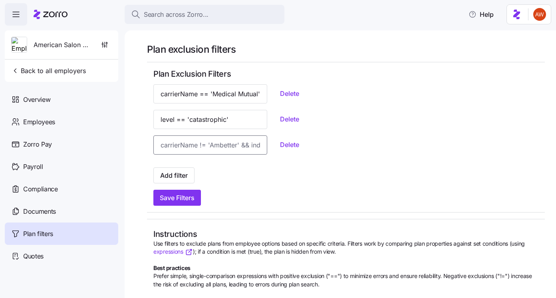
click at [187, 144] on input at bounding box center [211, 145] width 114 height 19
paste input "planMarket == 'ON-EXCHANGE' && id|parseState == 'AL'"
type input "planMarket == 'ON-EXCHANGE' && id|parseState == 'AL'"
click at [197, 200] on button "Save Filters" at bounding box center [178, 198] width 48 height 16
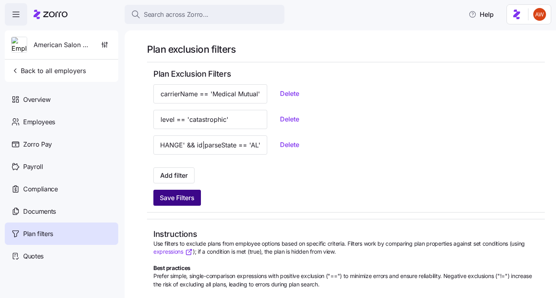
scroll to position [0, 0]
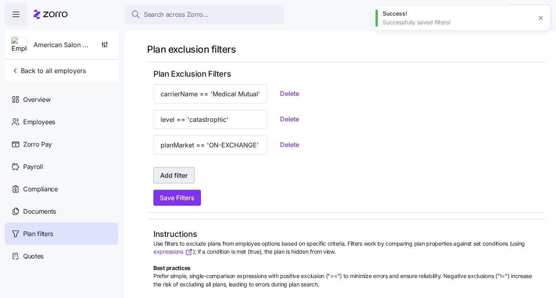
click at [185, 175] on span "Add filter" at bounding box center [174, 176] width 28 height 10
click at [184, 175] on span "Add filter" at bounding box center [174, 176] width 28 height 10
click at [181, 177] on span "Add filter" at bounding box center [174, 176] width 28 height 10
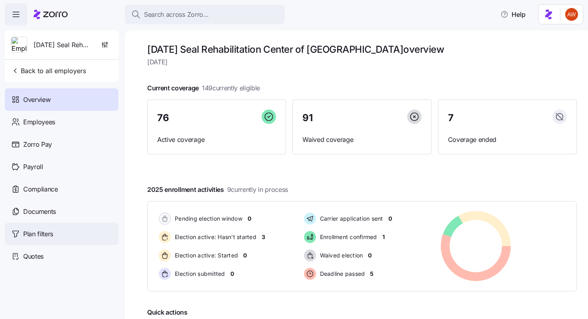
click at [66, 235] on div "Plan filters" at bounding box center [62, 234] width 114 height 22
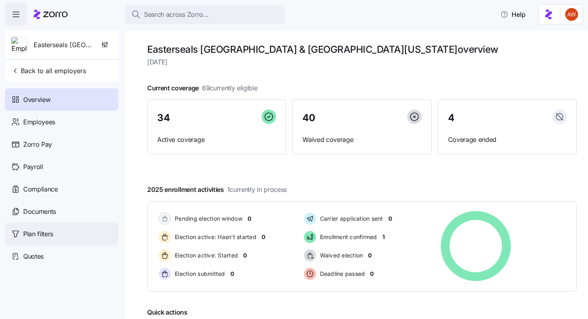
click at [48, 240] on div "Plan filters" at bounding box center [62, 234] width 114 height 22
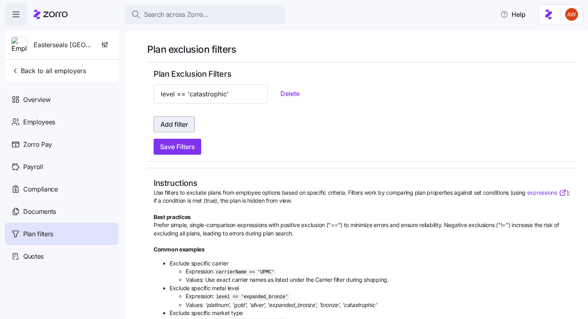
click at [173, 127] on span "Add filter" at bounding box center [174, 125] width 28 height 10
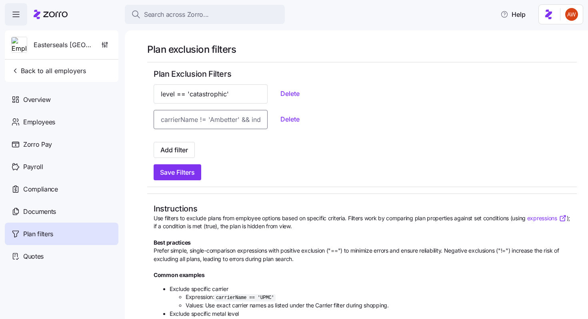
click at [177, 119] on input at bounding box center [211, 119] width 114 height 19
paste input "planMarket == 'ON-EXCHANGE' && id|parseState == 'AL'"
type input "planMarket == 'ON-EXCHANGE' && id|parseState == 'MA'"
click at [194, 172] on span "Save Filters" at bounding box center [177, 172] width 35 height 10
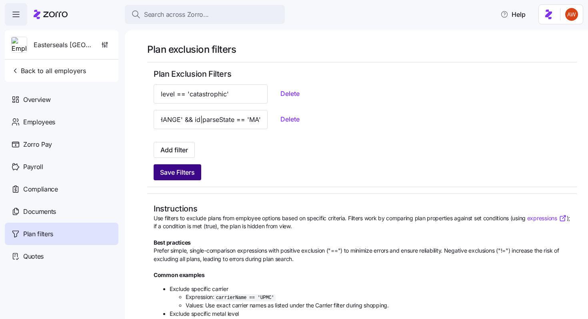
scroll to position [0, 0]
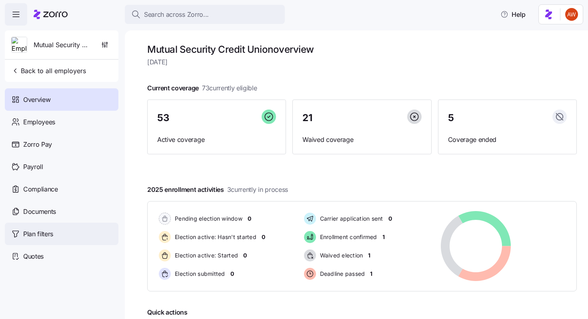
click at [80, 231] on div "Plan filters" at bounding box center [62, 234] width 114 height 22
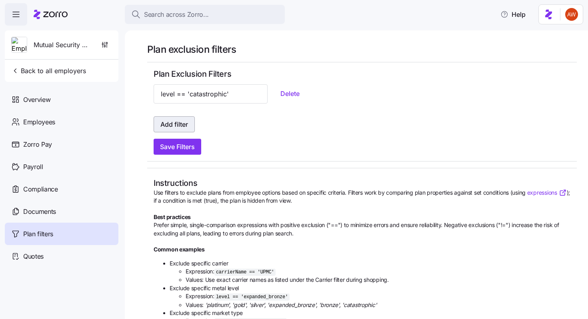
click at [183, 128] on span "Add filter" at bounding box center [174, 125] width 28 height 10
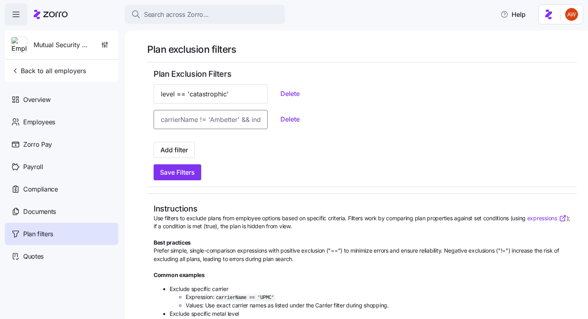
click at [192, 123] on input at bounding box center [211, 119] width 114 height 19
paste input "planMarket == 'ON-EXCHANGE' && id|parseState == 'AL'"
type input "planMarket == 'ON-EXCHANGE' && id|parseState == 'NY'"
click at [176, 170] on span "Save Filters" at bounding box center [177, 172] width 35 height 10
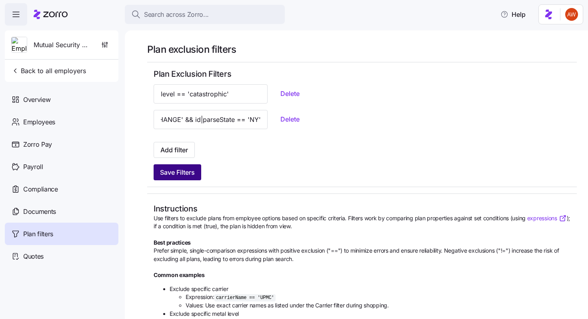
scroll to position [0, 0]
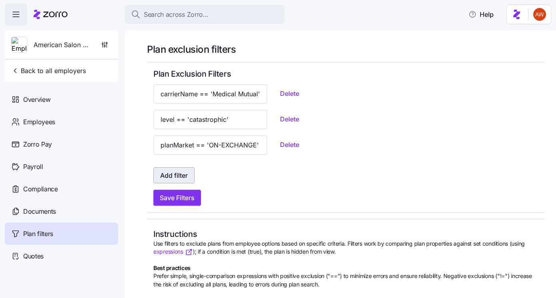
click at [179, 181] on button "Add filter" at bounding box center [174, 175] width 41 height 16
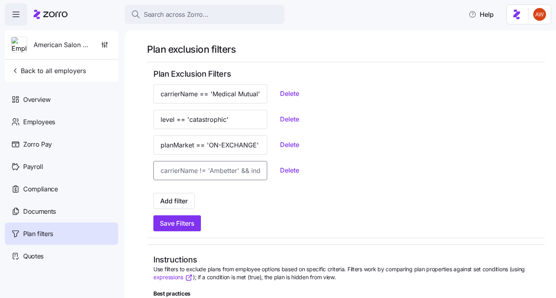
click at [176, 171] on input at bounding box center [211, 170] width 114 height 19
paste input "planMarket == 'ON-EXCHANGE' && id|parseState == 'AL'"
click at [197, 171] on input "planMarket == 'ON-EXCHANGE' && id|parseState == ''" at bounding box center [211, 170] width 114 height 19
type input "planMarket == 'ON-EXCHANGE' && id|parseState == 'GA'"
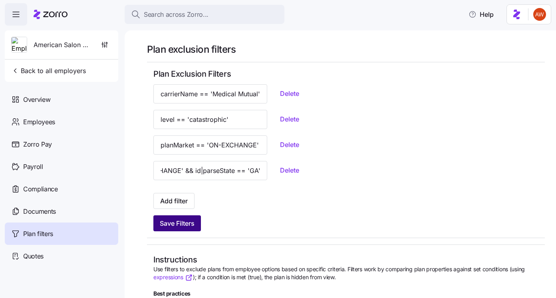
click at [169, 221] on span "Save Filters" at bounding box center [177, 224] width 35 height 10
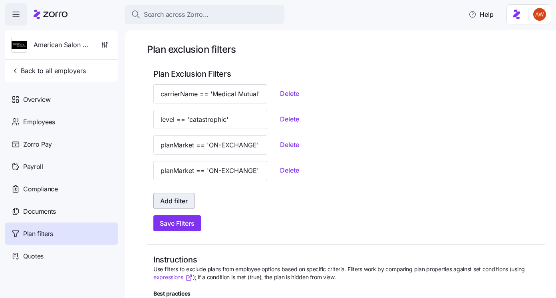
click at [180, 202] on span "Add filter" at bounding box center [174, 201] width 28 height 10
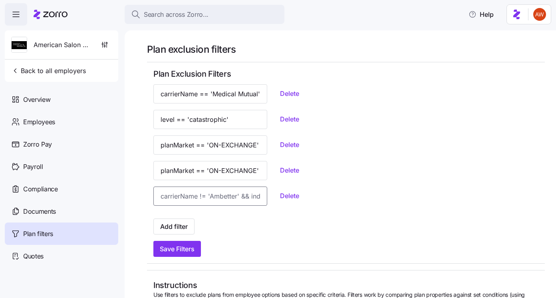
click at [187, 196] on input at bounding box center [211, 196] width 114 height 19
paste input "planMarket == 'ON-EXCHANGE' && id|parseState == 'AL'"
type input "planMarket == 'ON-EXCHANGE' && id|parseState == 'IN'"
click at [194, 248] on span "Save Filters" at bounding box center [177, 249] width 35 height 10
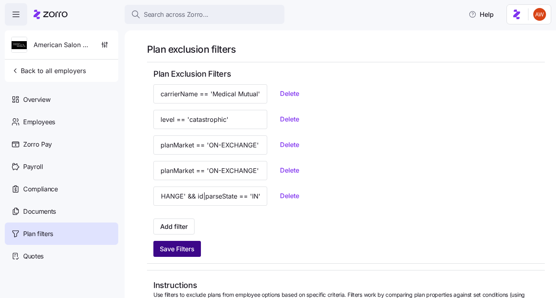
scroll to position [0, 0]
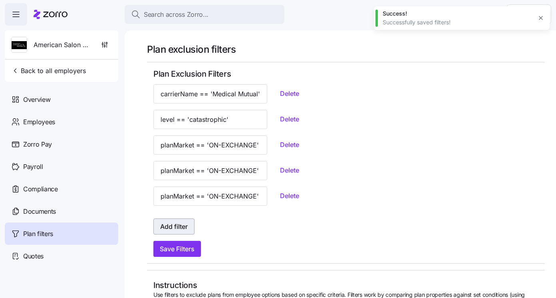
click at [181, 222] on button "Add filter" at bounding box center [174, 227] width 41 height 16
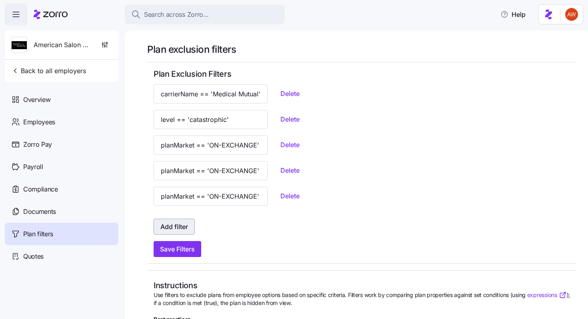
click at [177, 228] on span "Add filter" at bounding box center [174, 227] width 28 height 10
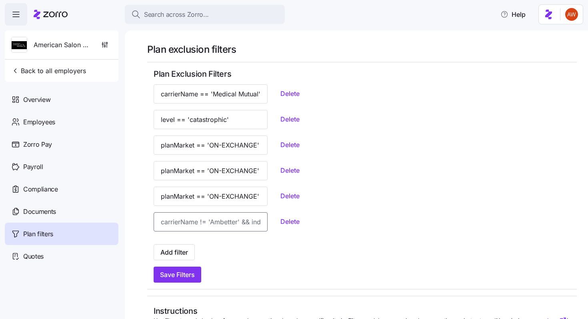
click at [203, 222] on input at bounding box center [211, 221] width 114 height 19
paste input "planMarket == 'ON-EXCHANGE' && id|parseState == 'AL'"
type input "planMarket == 'ON-EXCHANGE' && id|parseState == 'KY'"
click at [193, 272] on span "Save Filters" at bounding box center [177, 275] width 35 height 10
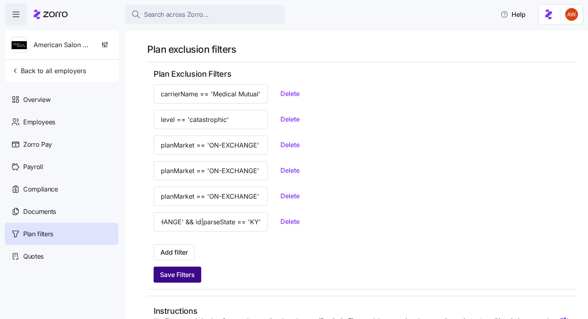
scroll to position [0, 0]
click at [183, 252] on span "Add filter" at bounding box center [174, 252] width 28 height 10
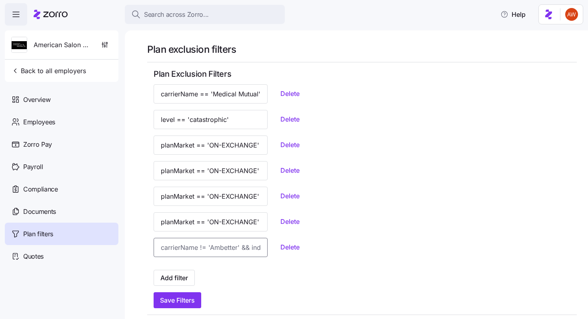
click at [190, 249] on input at bounding box center [211, 247] width 114 height 19
paste input "planMarket == 'ON-EXCHANGE' && id|parseState == 'AL'"
type input "planMarket == 'ON-EXCHANGE' && id|parseState == 'MD'"
click at [197, 300] on button "Save Filters" at bounding box center [178, 300] width 48 height 16
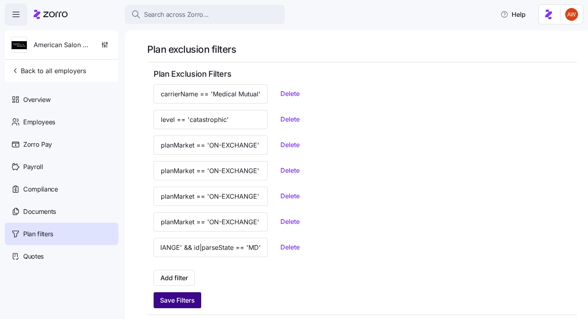
scroll to position [0, 0]
click at [169, 281] on span "Add filter" at bounding box center [174, 278] width 28 height 10
click at [175, 282] on span "Add filter" at bounding box center [174, 278] width 28 height 10
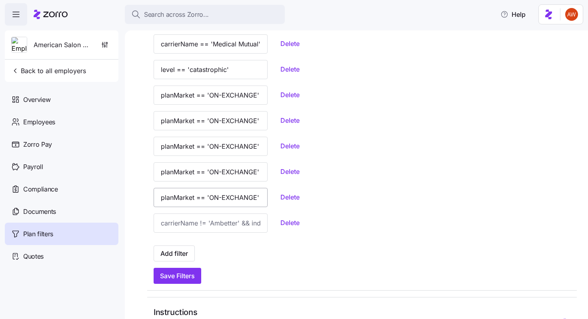
scroll to position [62, 0]
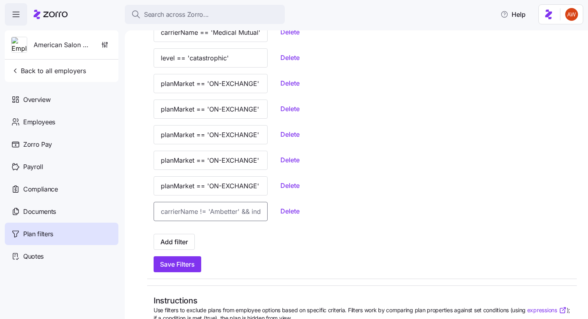
click at [178, 216] on input at bounding box center [211, 211] width 114 height 19
paste input "planMarket == 'ON-EXCHANGE' && id|parseState == 'AL'"
type input "planMarket == 'ON-EXCHANGE' && id|parseState == 'MO'"
click at [185, 266] on span "Save Filters" at bounding box center [177, 264] width 35 height 10
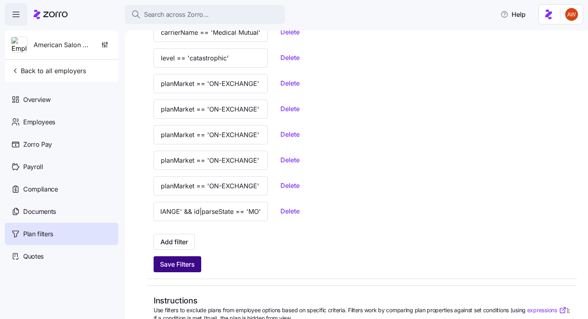
scroll to position [0, 0]
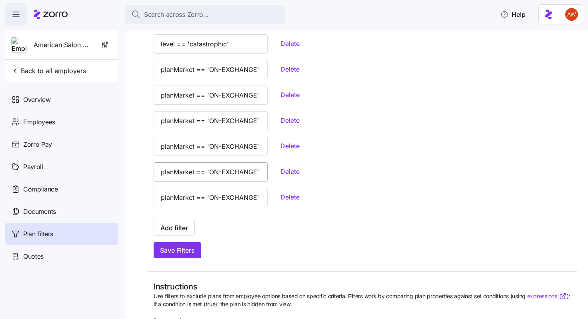
scroll to position [76, 0]
click at [183, 233] on button "Add filter" at bounding box center [174, 227] width 41 height 16
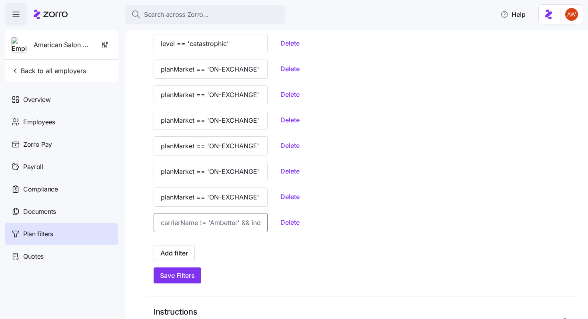
click at [181, 223] on input at bounding box center [211, 222] width 114 height 19
paste input "planMarket == 'ON-EXCHANGE' && id|parseState == 'AL'"
type input "planMarket == 'ON-EXCHANGE' && id|parseState == 'NC'"
click at [185, 278] on span "Save Filters" at bounding box center [177, 276] width 35 height 10
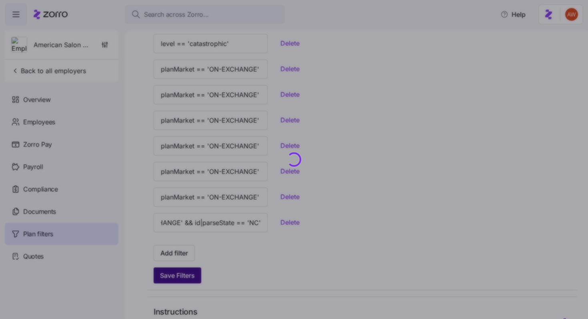
scroll to position [0, 0]
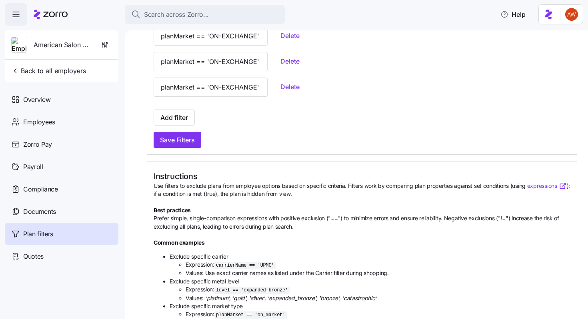
scroll to position [230, 0]
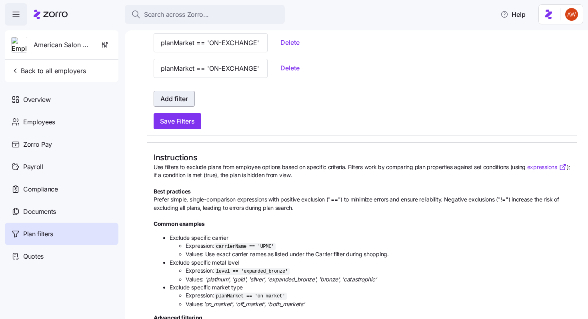
click at [176, 101] on span "Add filter" at bounding box center [174, 99] width 28 height 10
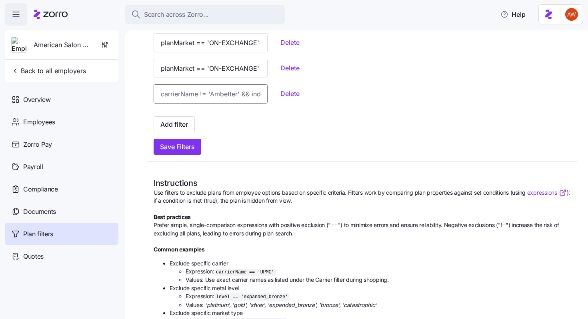
click at [173, 94] on input at bounding box center [211, 93] width 114 height 19
paste input "planMarket == 'ON-EXCHANGE' && id|parseState == 'AL'"
type input "planMarket == 'ON-EXCHANGE' && id|parseState == 'NY'"
click at [175, 142] on span "Save Filters" at bounding box center [177, 147] width 35 height 10
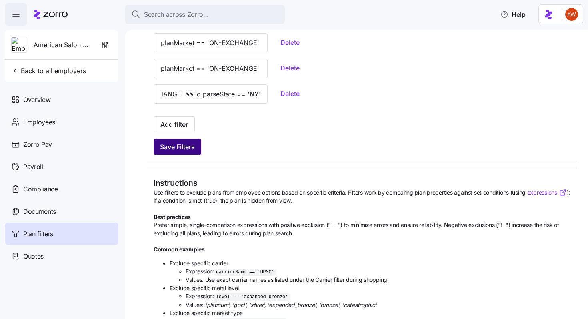
scroll to position [0, 0]
click at [187, 122] on span "Add filter" at bounding box center [174, 125] width 28 height 10
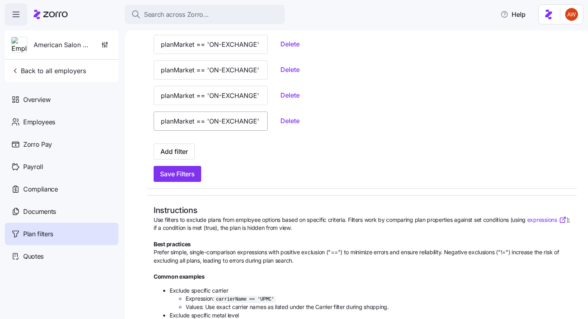
scroll to position [203, 0]
click at [201, 125] on input "planMarket == 'ON-EXCHANGE' && id|parseState == 'NY'" at bounding box center [211, 120] width 114 height 19
click at [189, 150] on button "Add filter" at bounding box center [174, 151] width 41 height 16
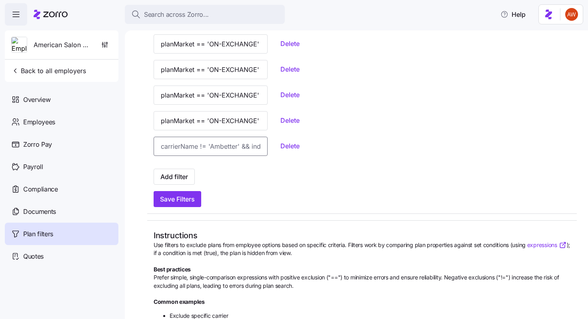
click at [197, 150] on input at bounding box center [211, 146] width 114 height 19
paste input "planMarket == 'ON-EXCHANGE' && id|parseState == 'AL'"
type input "planMarket == 'ON-EXCHANGE' && id|parseState == 'OH'"
click at [196, 199] on button "Save Filters" at bounding box center [178, 199] width 48 height 16
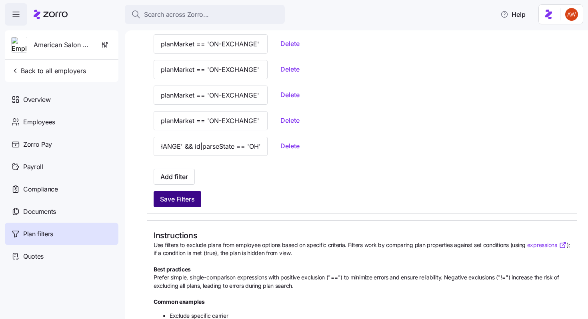
scroll to position [0, 0]
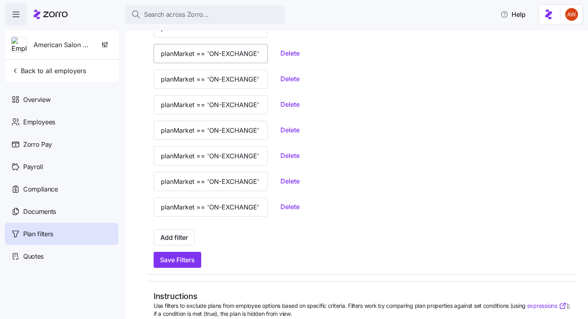
scroll to position [196, 0]
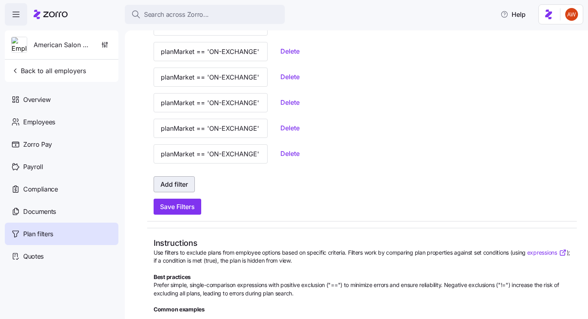
click at [176, 177] on button "Add filter" at bounding box center [174, 184] width 41 height 16
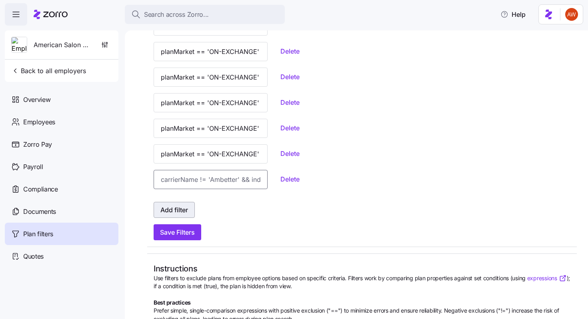
click at [176, 177] on input at bounding box center [211, 179] width 114 height 19
paste input "planMarket == 'ON-EXCHANGE' && id|parseState == 'AL'"
type input "planMarket == 'ON-EXCHANGE' && id|parseState == 'PA'"
click at [189, 234] on span "Save Filters" at bounding box center [177, 232] width 35 height 10
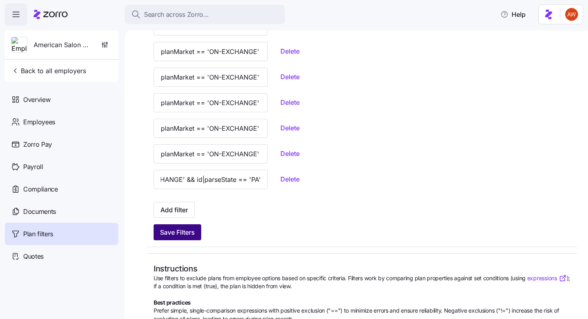
scroll to position [0, 0]
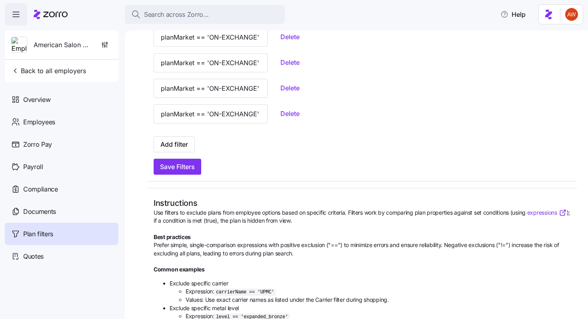
scroll to position [305, 0]
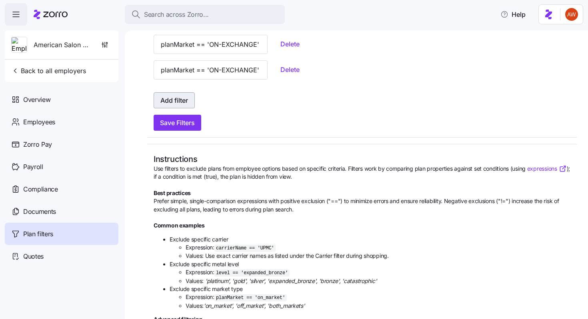
click at [185, 102] on span "Add filter" at bounding box center [174, 101] width 28 height 10
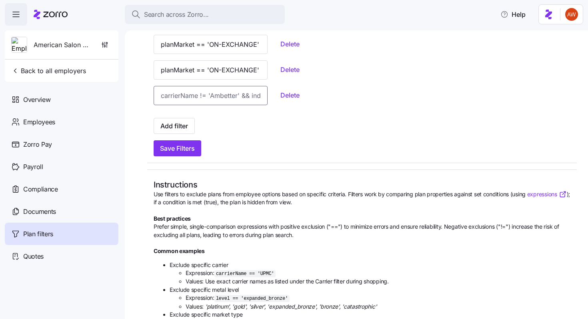
click at [187, 92] on input at bounding box center [211, 95] width 114 height 19
paste input "planMarket == 'ON-EXCHANGE' && id|parseState == 'AL'"
type input "planMarket == 'ON-EXCHANGE' && id|parseState == 'SC'"
click at [195, 145] on span "Save Filters" at bounding box center [177, 149] width 35 height 10
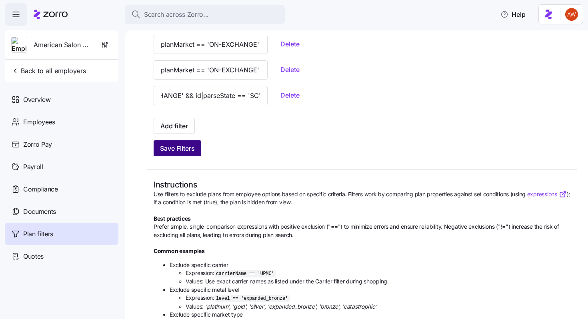
scroll to position [0, 0]
click at [185, 128] on span "Add filter" at bounding box center [174, 126] width 28 height 10
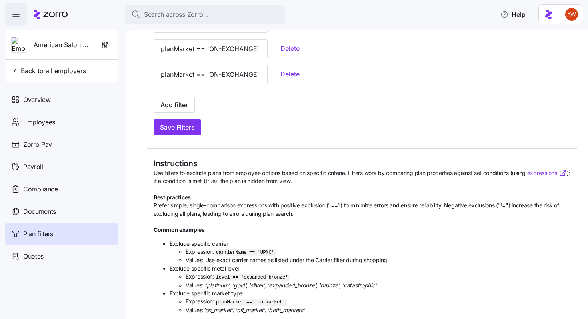
scroll to position [329, 0]
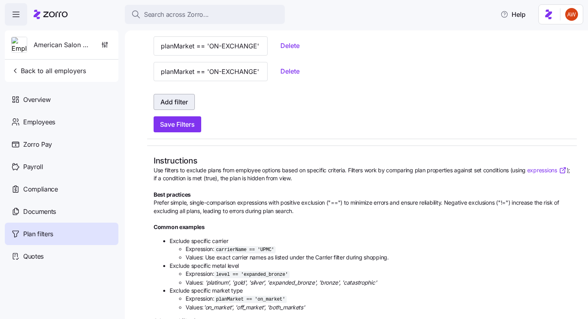
click at [179, 102] on span "Add filter" at bounding box center [174, 102] width 28 height 10
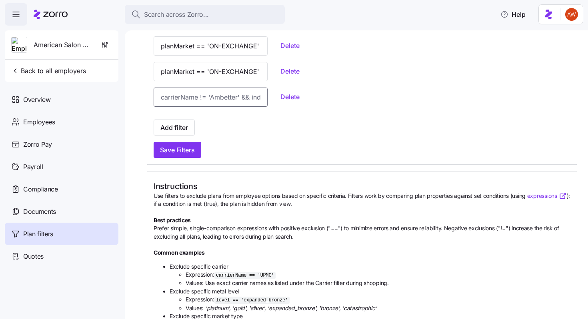
click at [189, 99] on input at bounding box center [211, 97] width 114 height 19
paste input "planMarket == 'ON-EXCHANGE' && id|parseState == 'AL'"
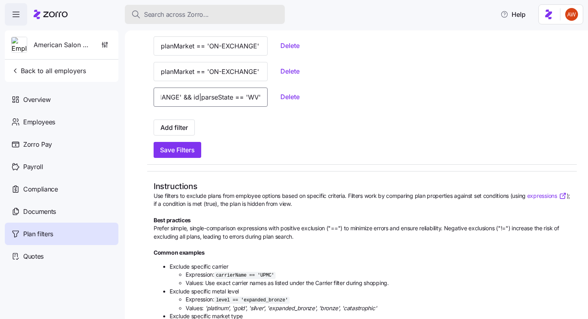
type input "planMarket == 'ON-EXCHANGE' && id|parseState == 'WV'"
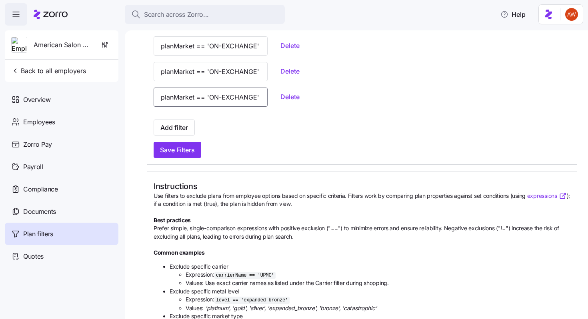
click at [193, 97] on input "planMarket == 'ON-EXCHANGE' && id|parseState == 'WV'" at bounding box center [211, 97] width 114 height 19
click at [171, 154] on span "Save Filters" at bounding box center [177, 150] width 35 height 10
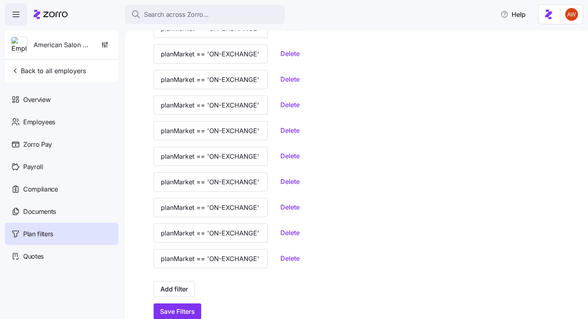
scroll to position [193, 0]
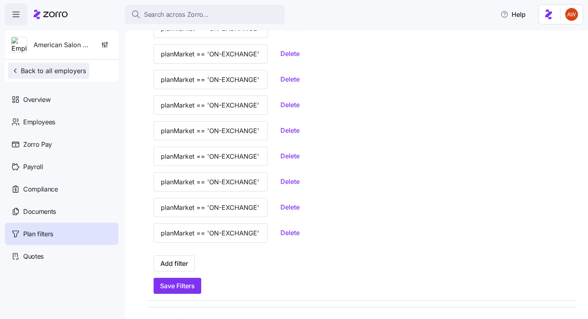
click at [56, 68] on span "Back to all employers" at bounding box center [48, 71] width 75 height 10
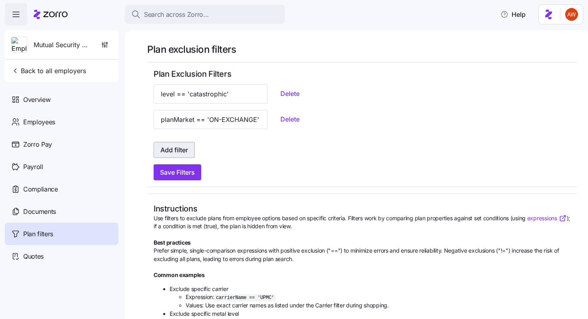
click at [180, 153] on span "Add filter" at bounding box center [174, 150] width 28 height 10
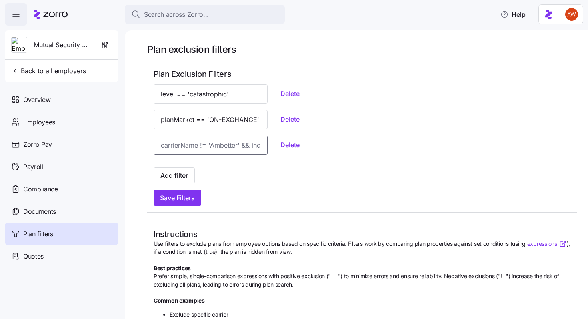
click at [180, 152] on input at bounding box center [211, 145] width 114 height 19
paste input "planMarket == 'ON-EXCHANGE' && id|parseState == 'AL'"
type input "planMarket == 'ON-EXCHANGE' && id|parseState == 'PA'"
click at [171, 194] on span "Save Filters" at bounding box center [177, 198] width 35 height 10
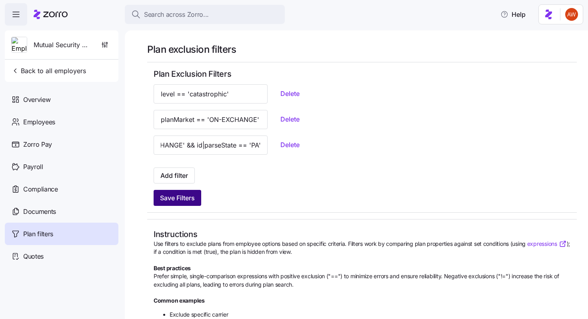
scroll to position [0, 0]
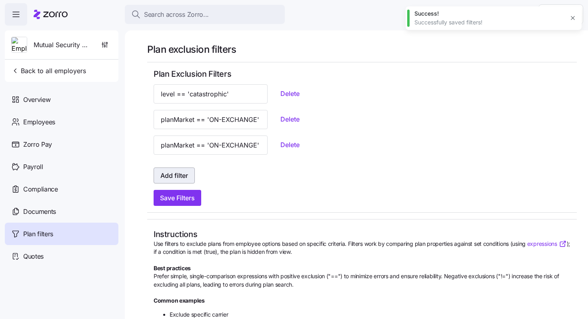
click at [186, 178] on span "Add filter" at bounding box center [174, 176] width 28 height 10
click at [166, 181] on button "Add filter" at bounding box center [174, 175] width 41 height 16
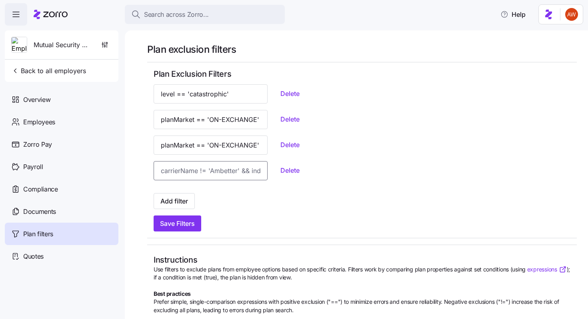
click at [175, 169] on input at bounding box center [211, 170] width 114 height 19
paste input "planMarket == 'ON-EXCHANGE' && id|parseState == 'AL'"
type input "planMarket == 'ON-EXCHANGE' && id|parseState == 'TN'"
click at [193, 221] on span "Save Filters" at bounding box center [177, 224] width 35 height 10
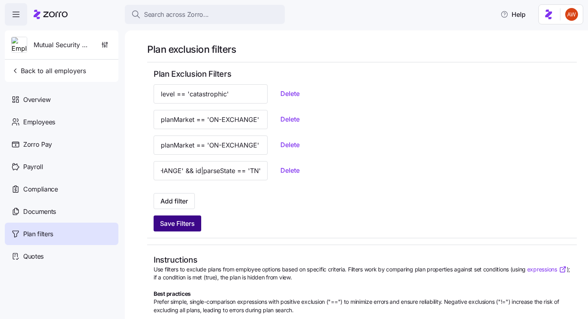
scroll to position [0, 0]
